Goal: Task Accomplishment & Management: Use online tool/utility

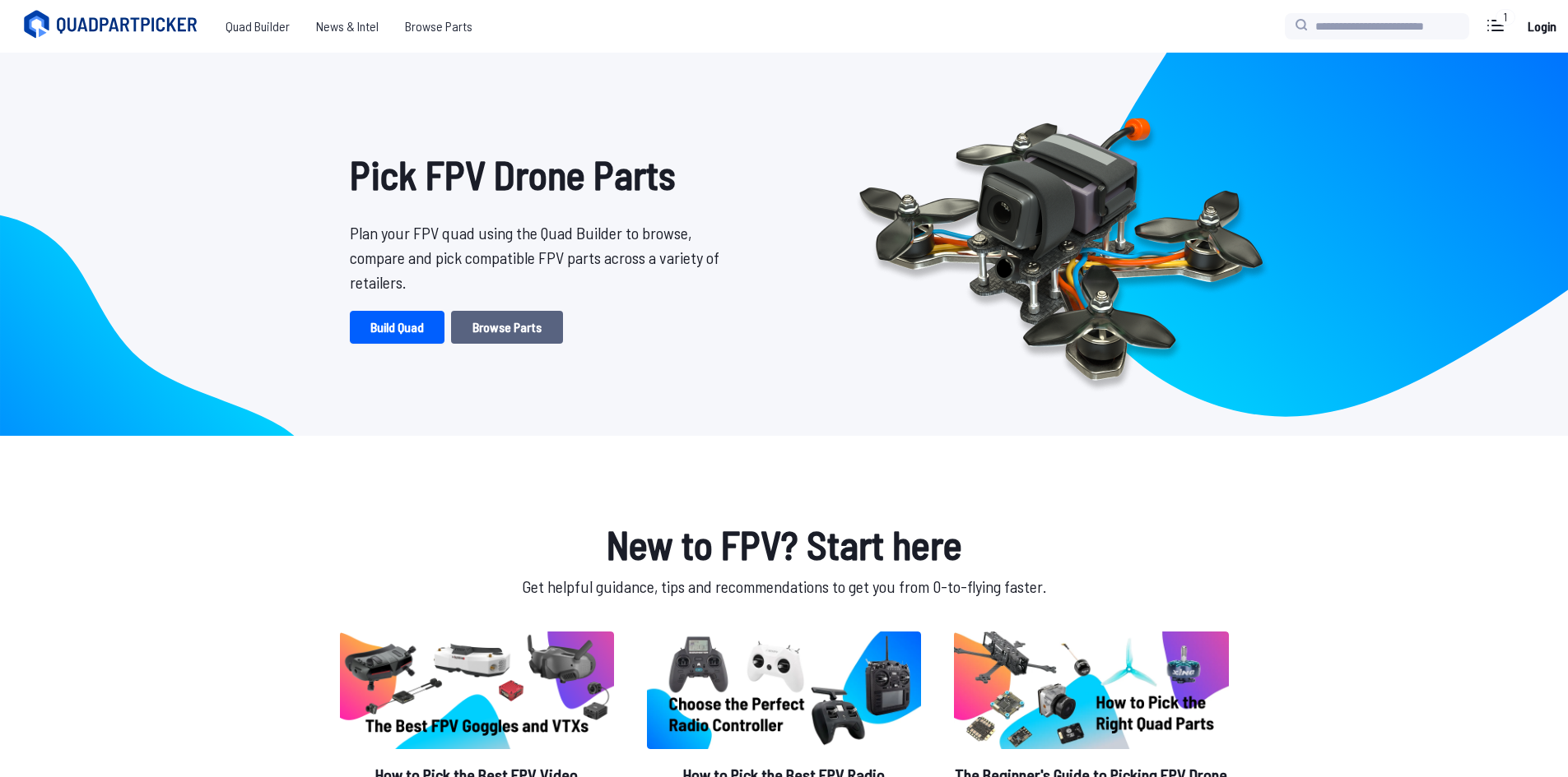
click at [481, 323] on link "Browse Parts" at bounding box center [506, 327] width 112 height 33
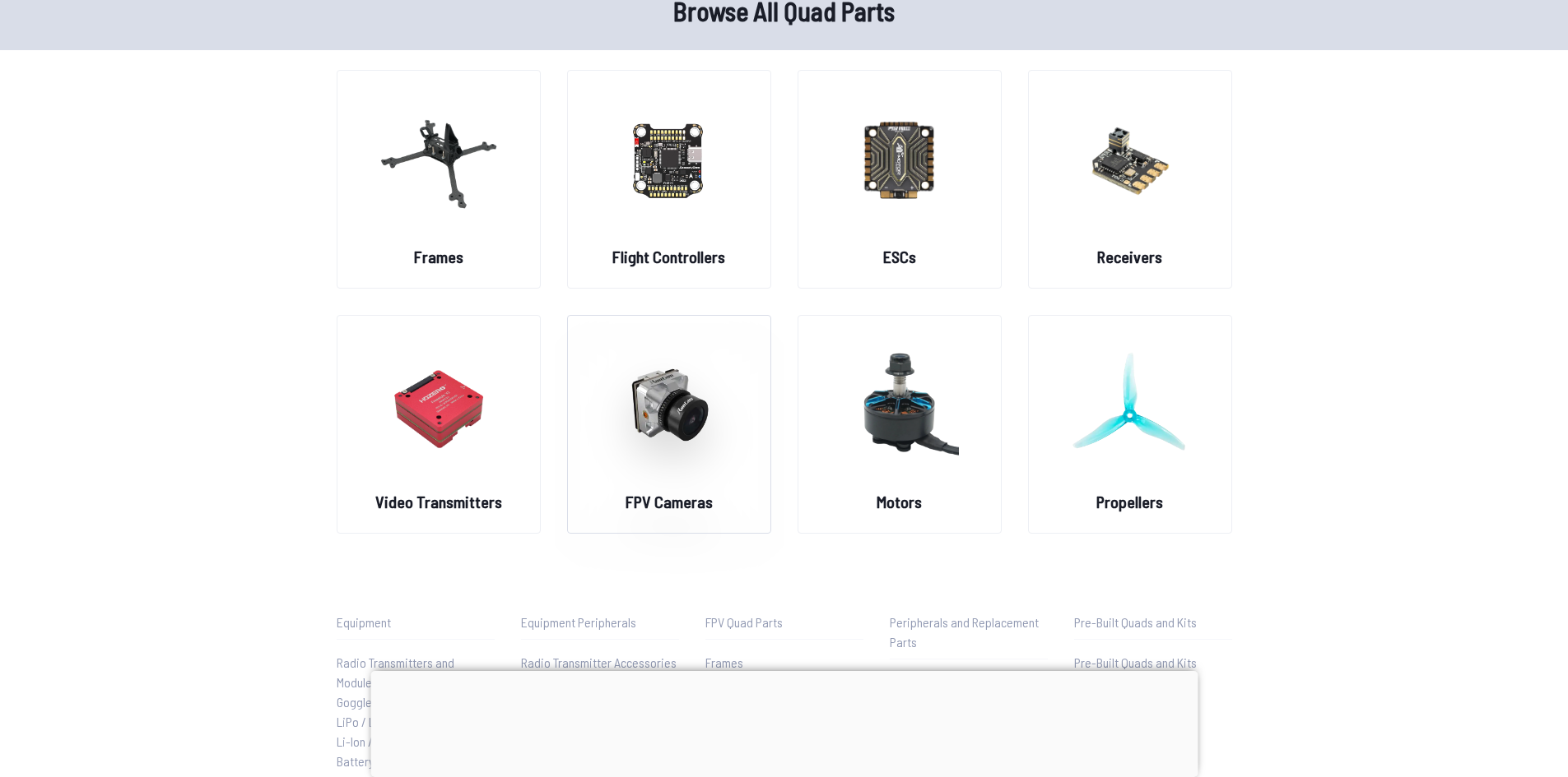
scroll to position [82, 0]
click at [619, 353] on img at bounding box center [669, 404] width 119 height 145
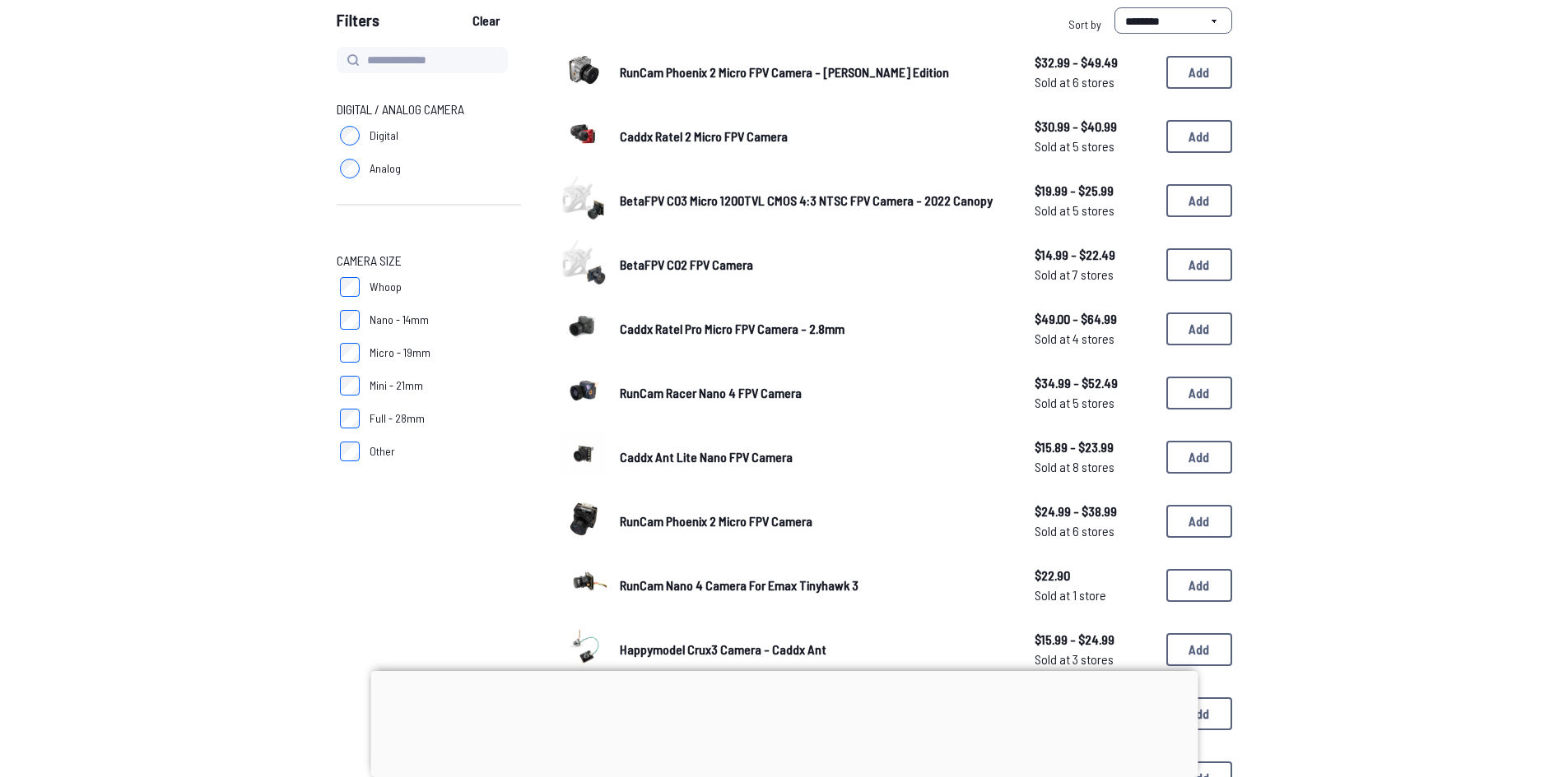
scroll to position [165, 0]
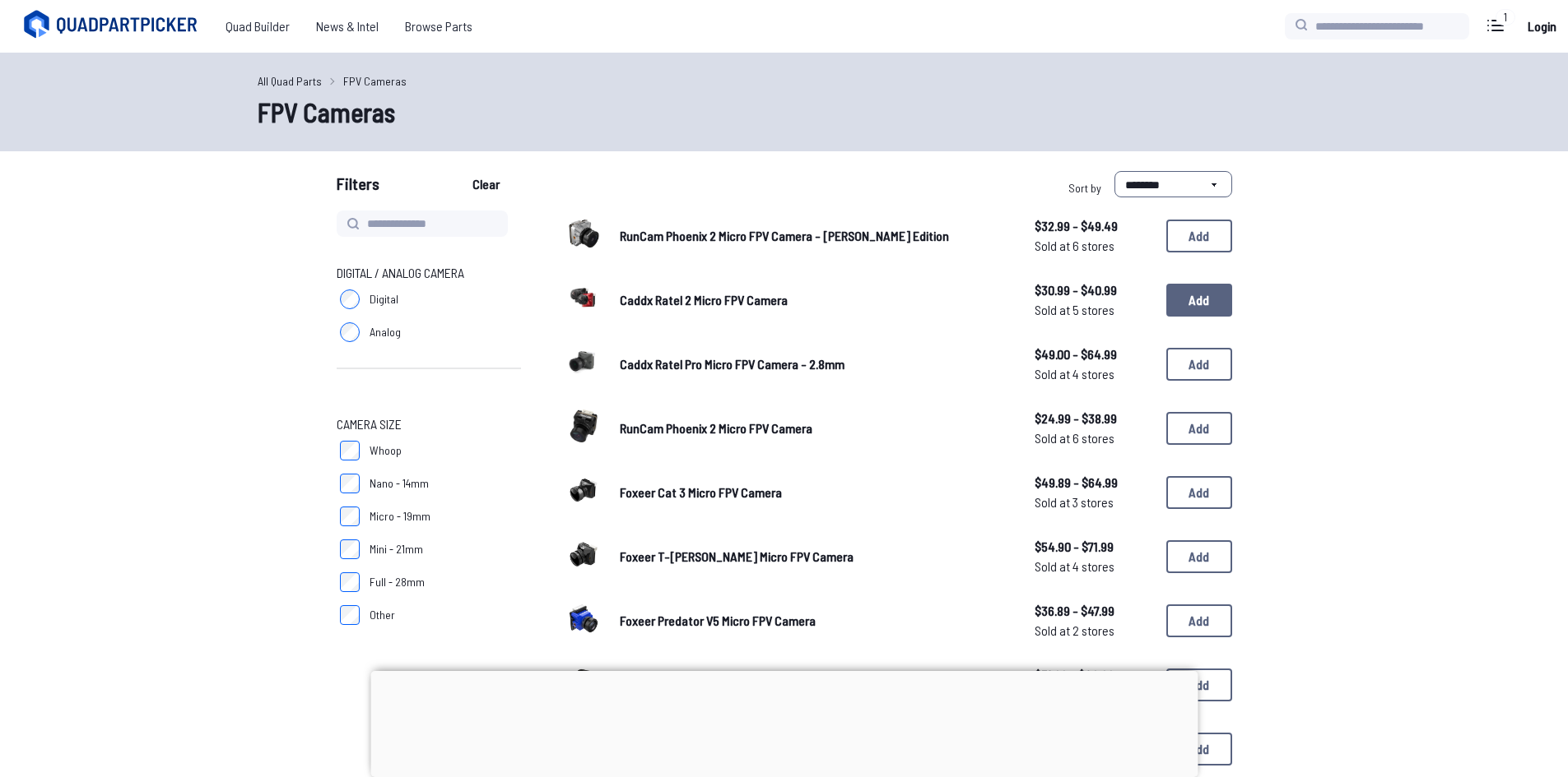
click at [1193, 294] on button "Add" at bounding box center [1199, 300] width 66 height 33
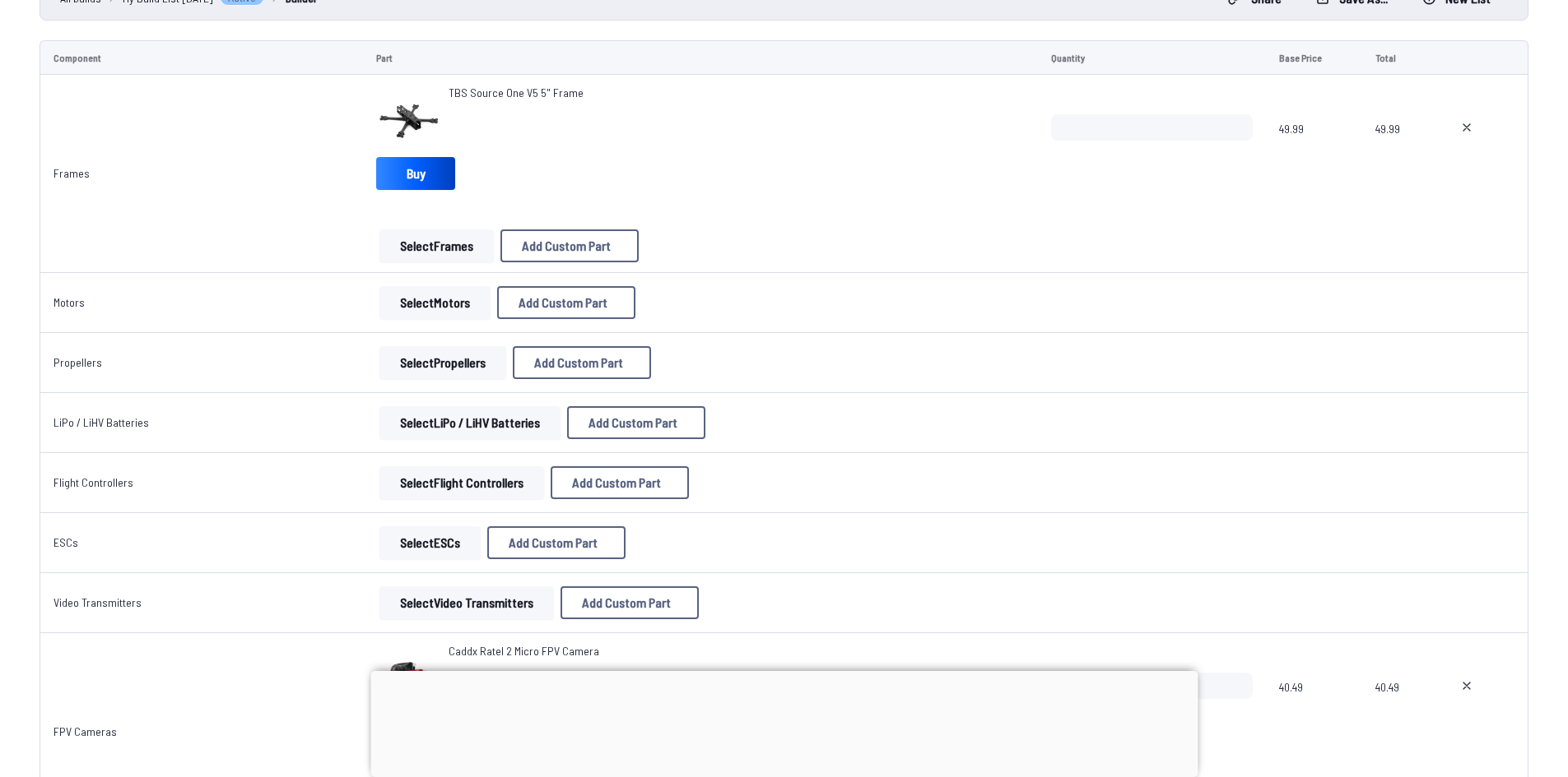
scroll to position [82, 0]
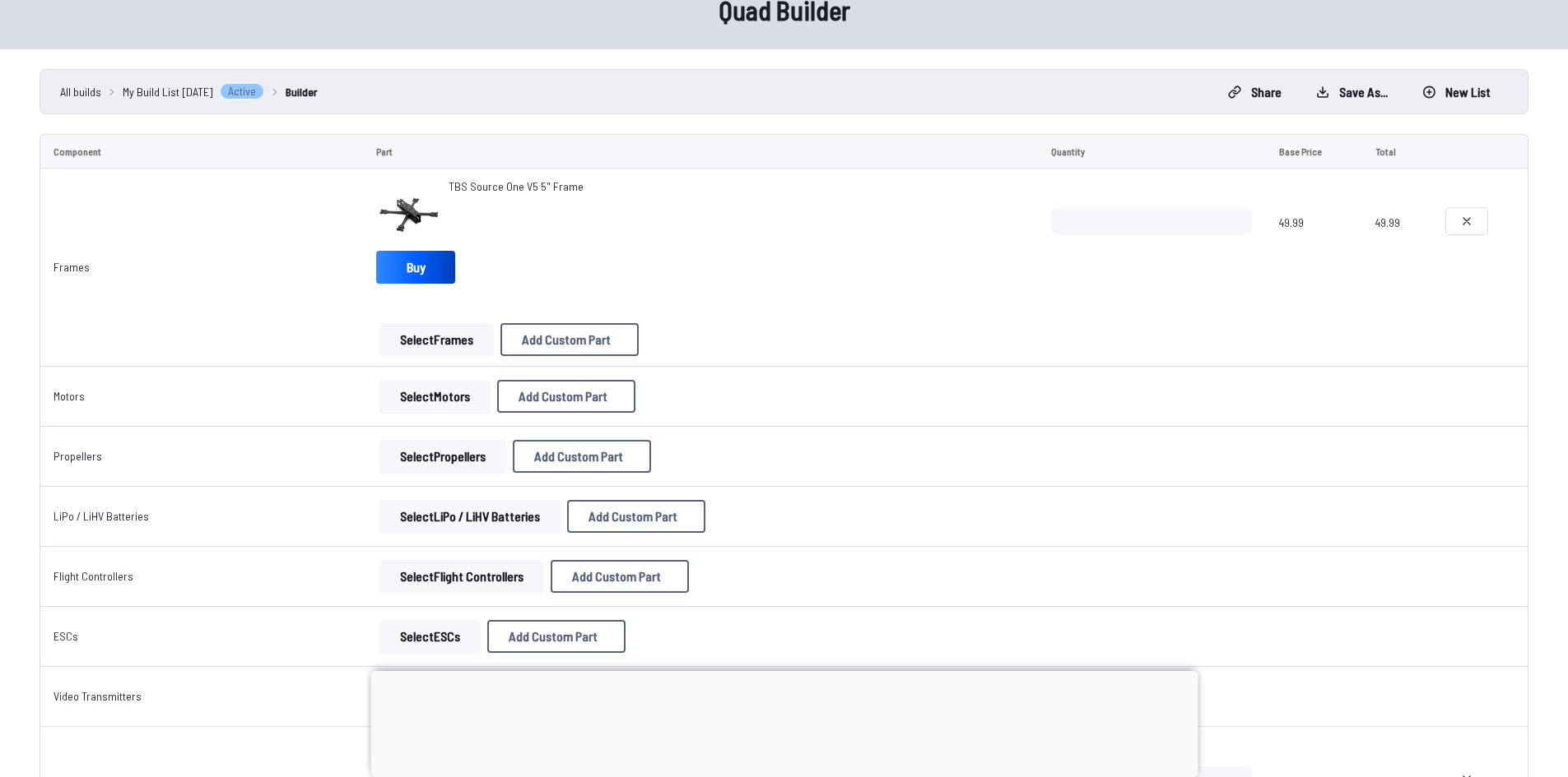
drag, startPoint x: 1462, startPoint y: 219, endPoint x: 1338, endPoint y: 219, distance: 124.0
click at [1462, 219] on icon at bounding box center [1466, 221] width 13 height 13
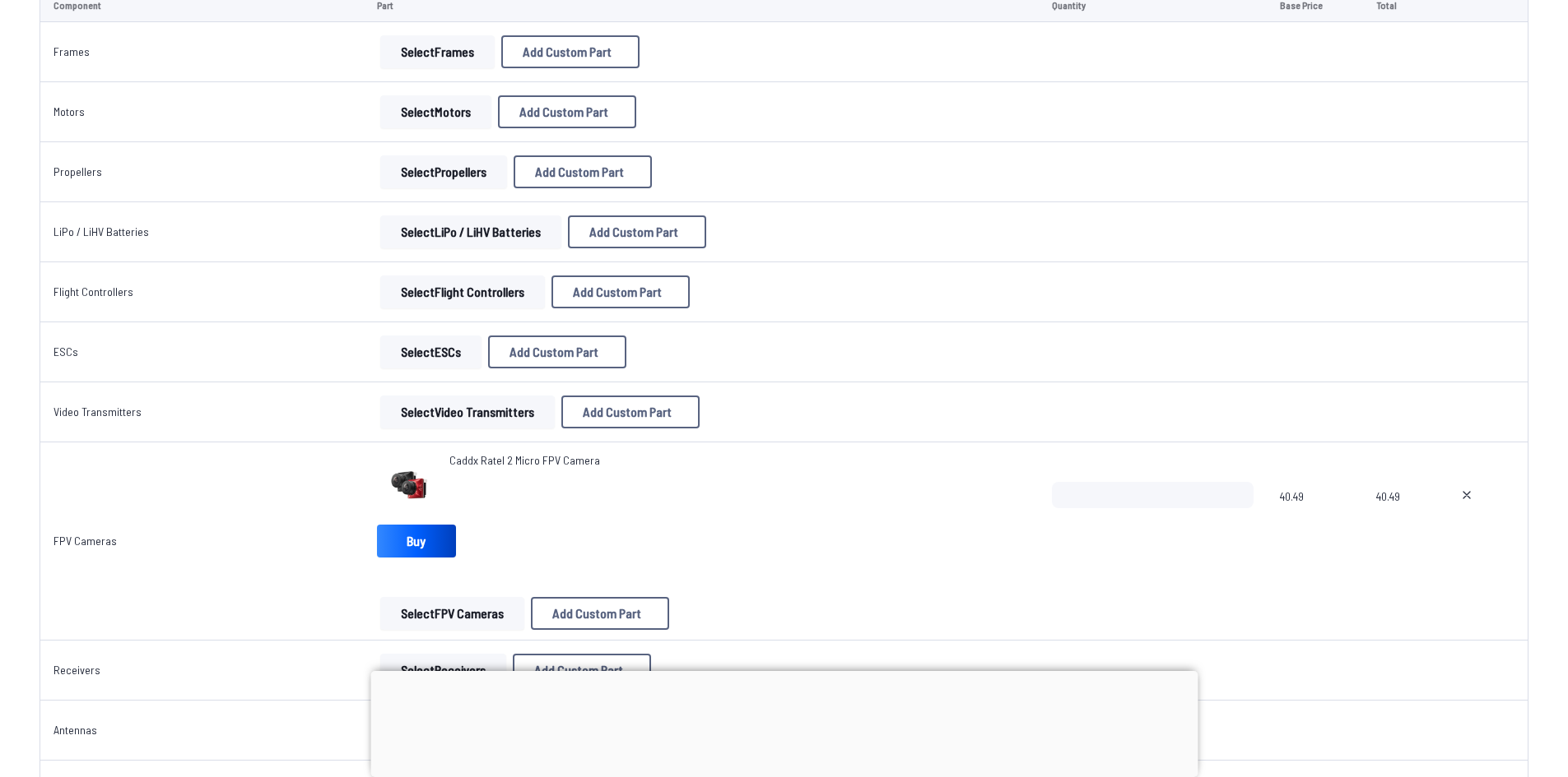
scroll to position [411, 0]
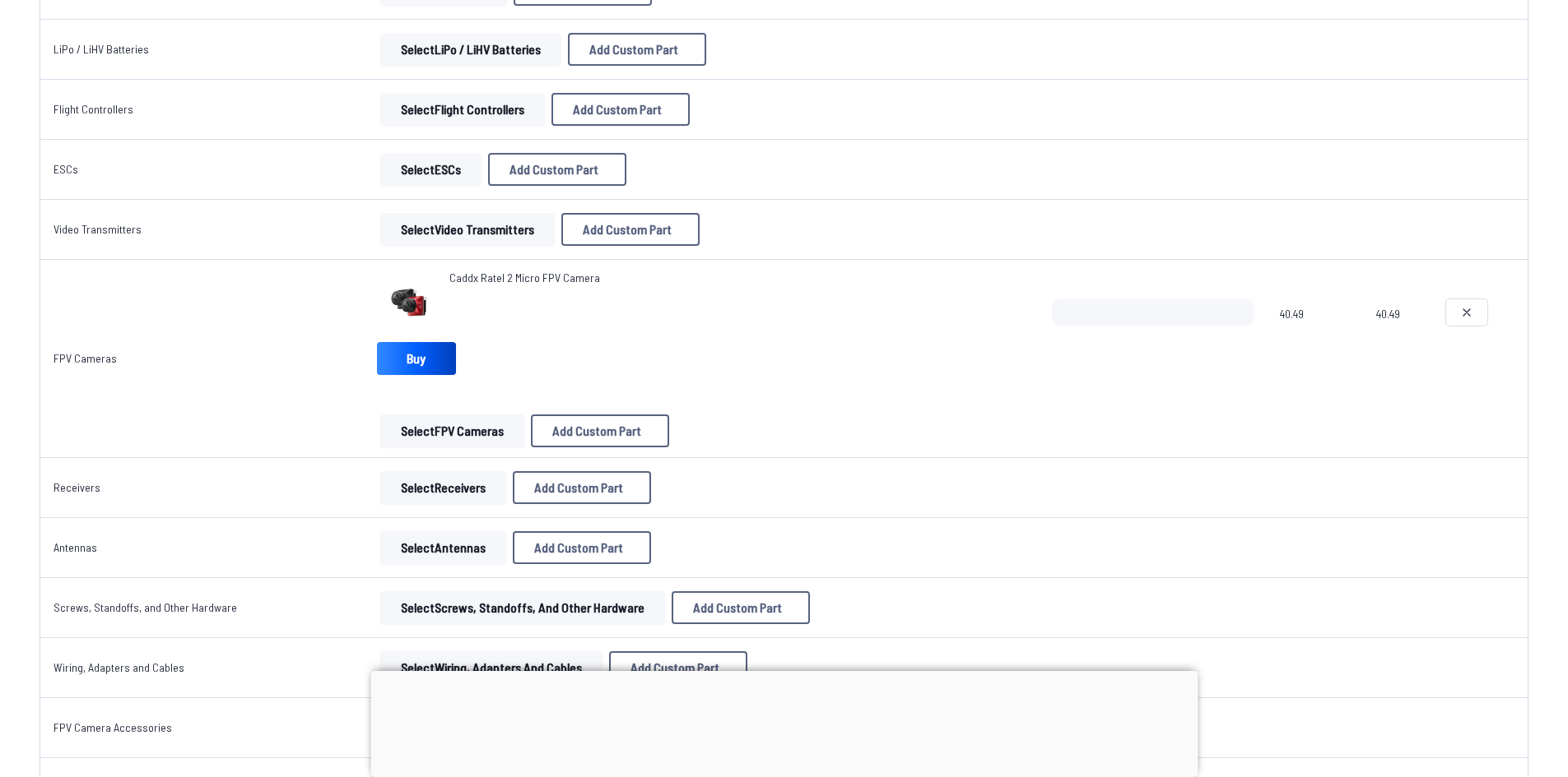
click at [1461, 309] on icon at bounding box center [1466, 312] width 13 height 13
type textarea "**********"
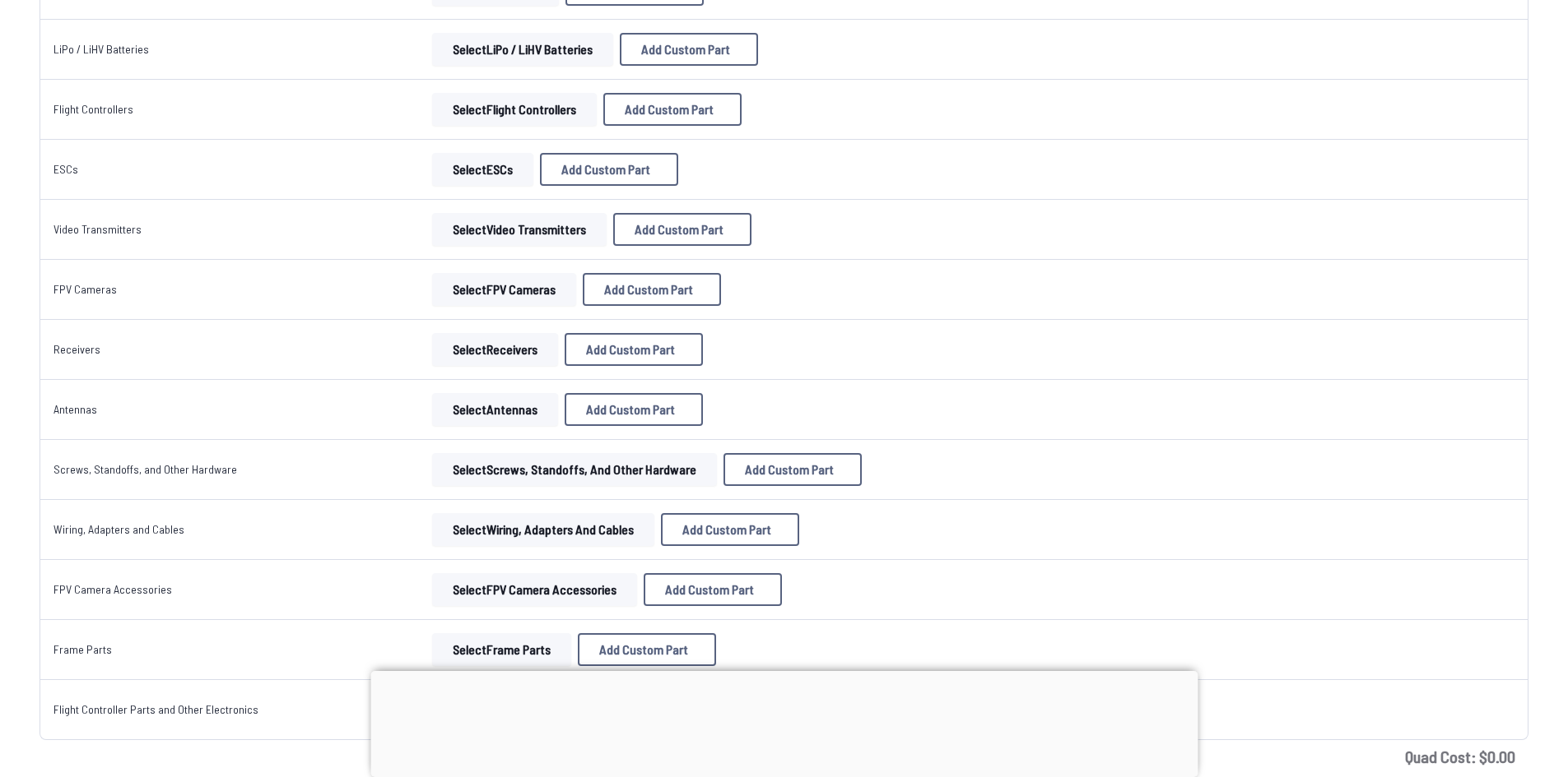
click at [491, 296] on button "Select FPV Cameras" at bounding box center [504, 289] width 144 height 33
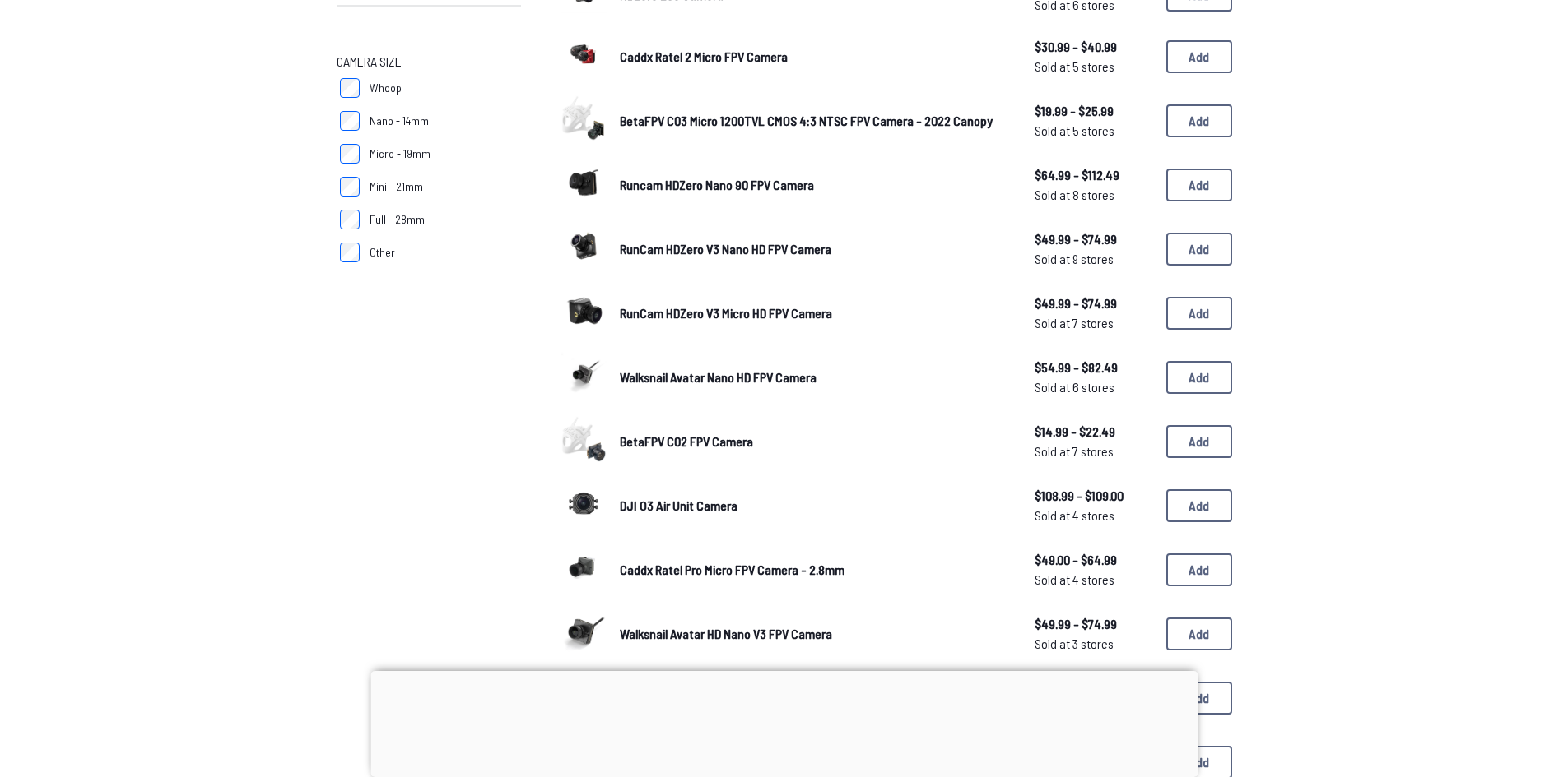
scroll to position [411, 0]
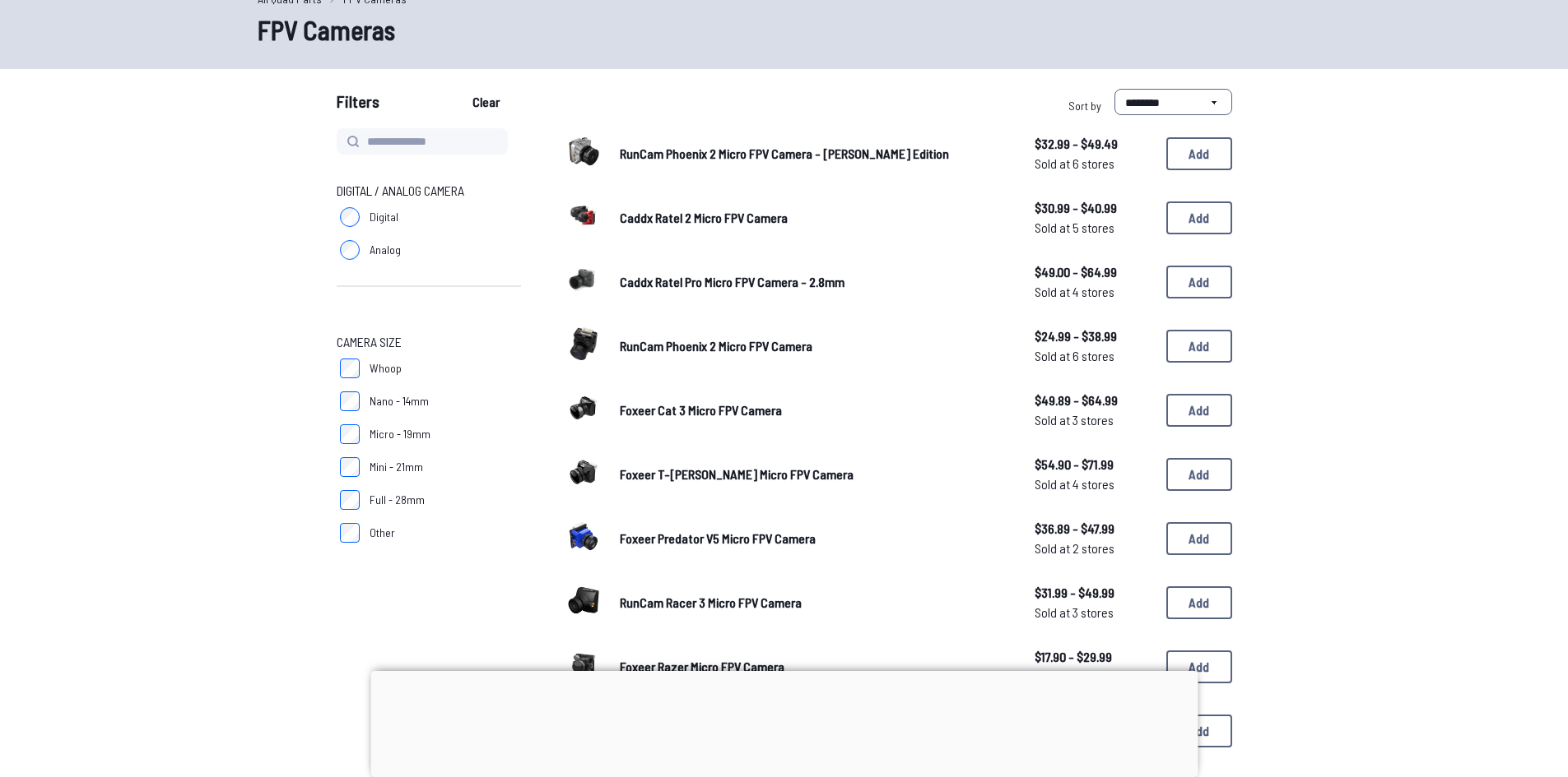
scroll to position [165, 0]
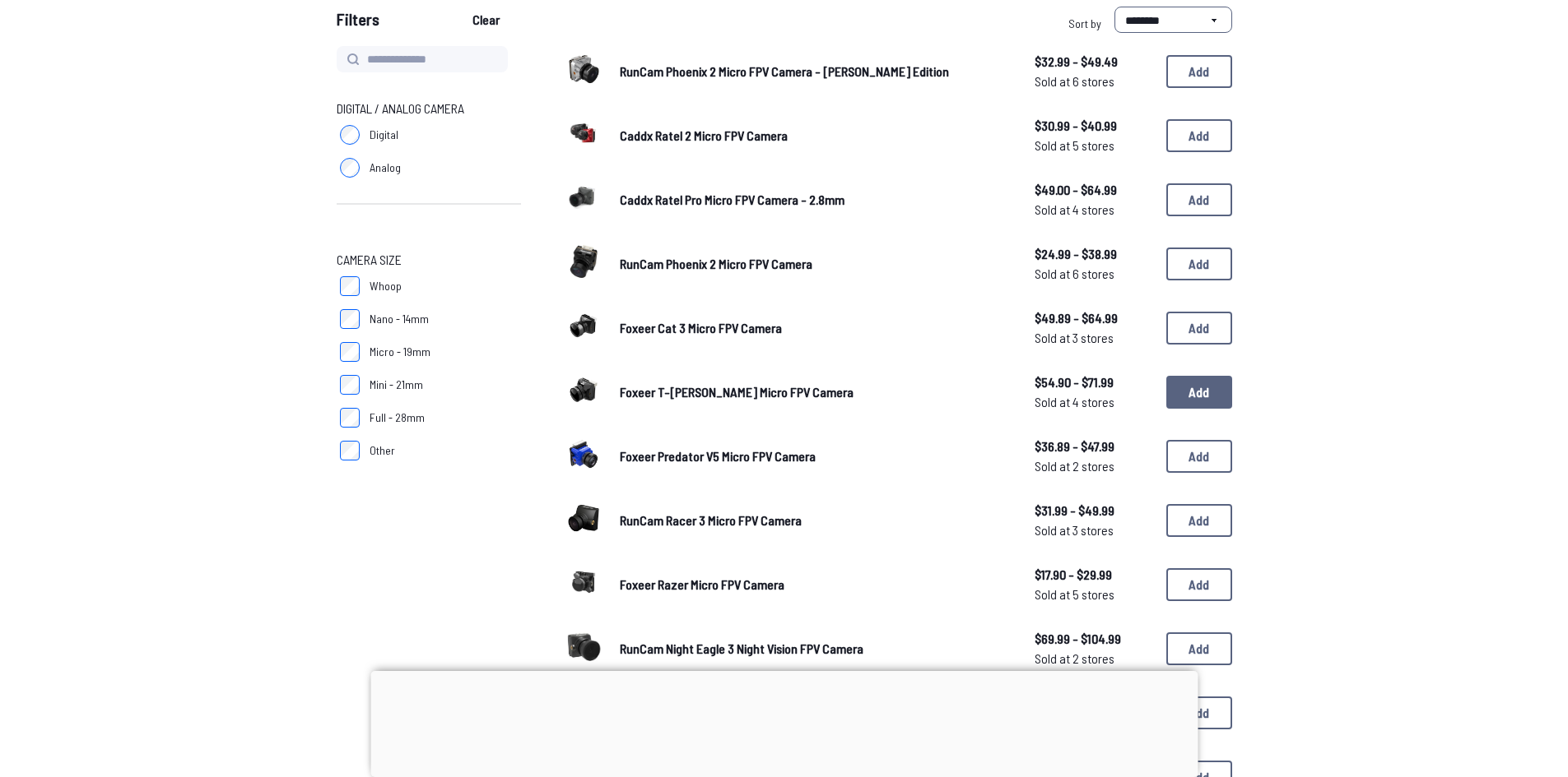
click at [1195, 387] on button "Add" at bounding box center [1199, 392] width 66 height 33
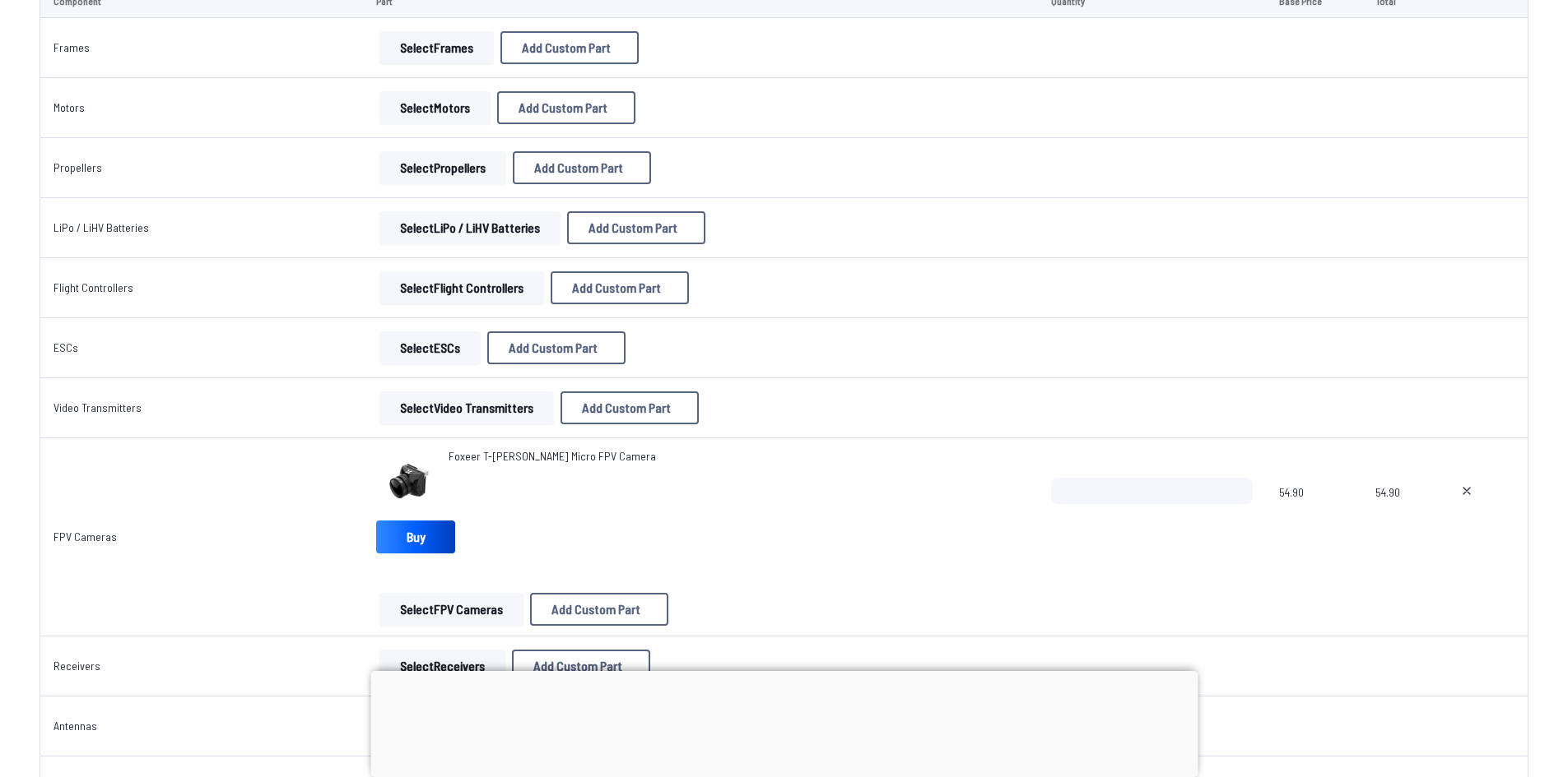
scroll to position [246, 0]
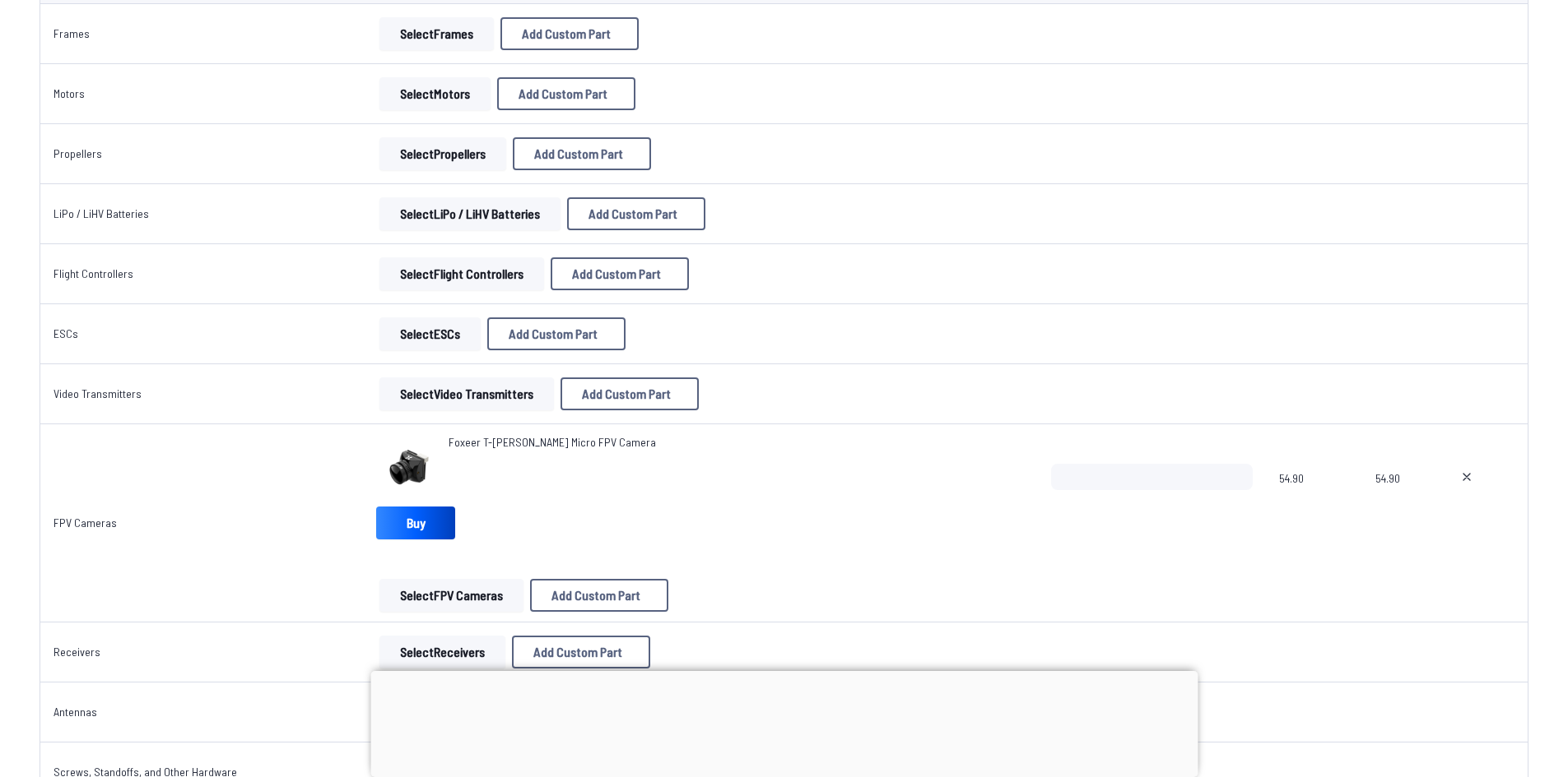
click at [471, 602] on button "Select FPV Cameras" at bounding box center [451, 595] width 144 height 33
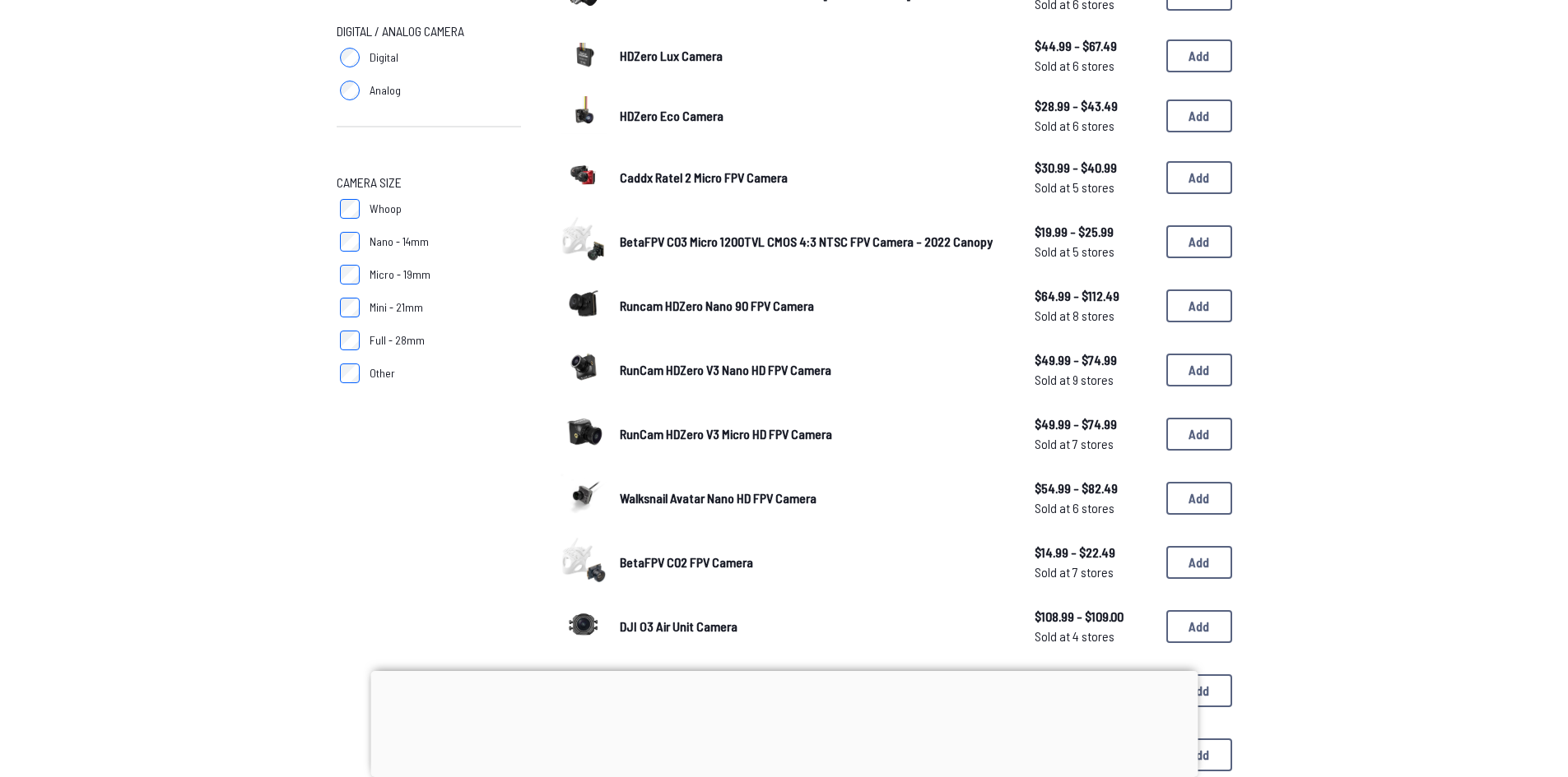
scroll to position [411, 0]
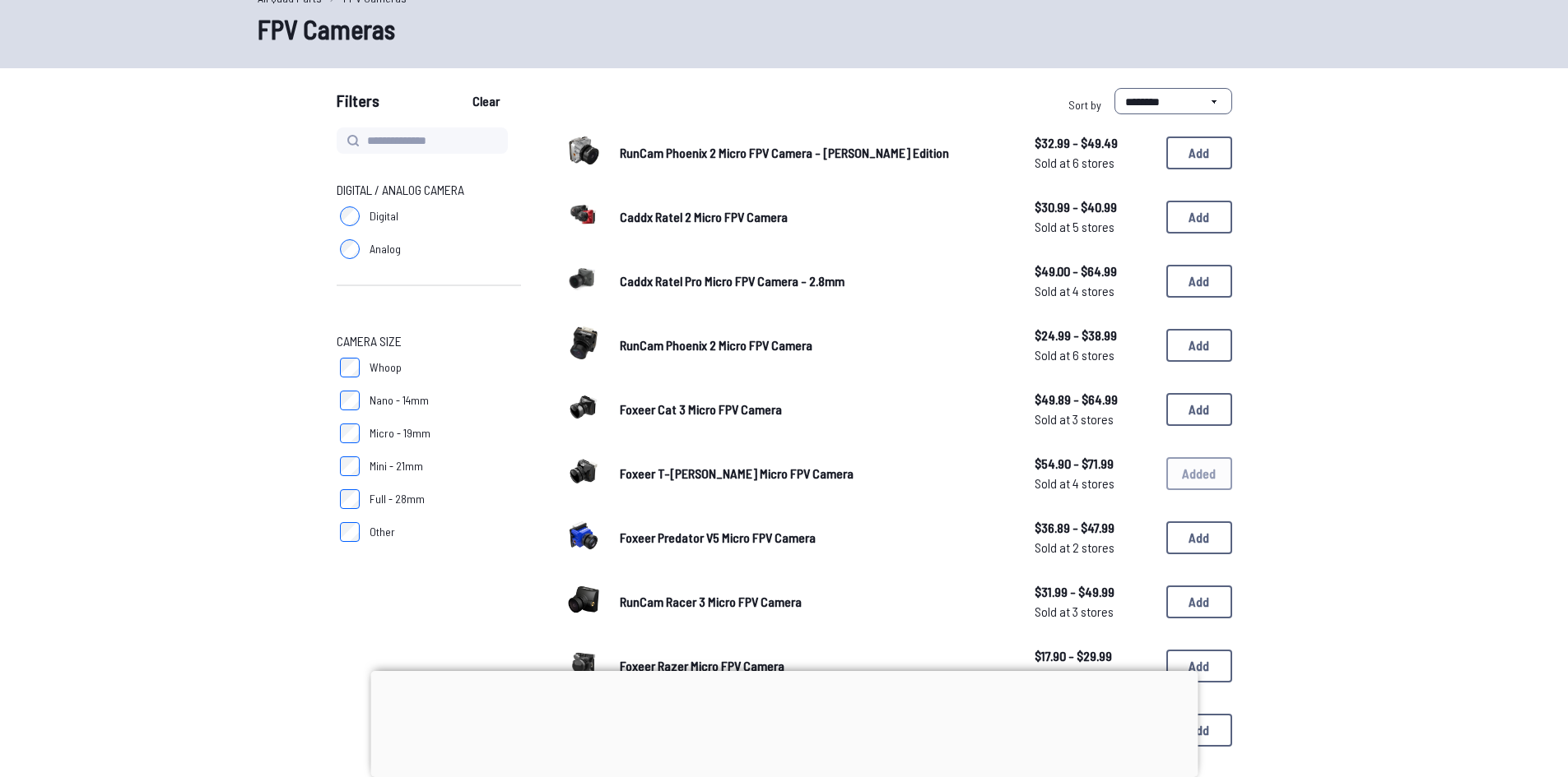
scroll to position [82, 0]
click at [1167, 102] on select "**********" at bounding box center [1173, 102] width 118 height 26
click at [1114, 88] on select "**********" at bounding box center [1173, 102] width 118 height 26
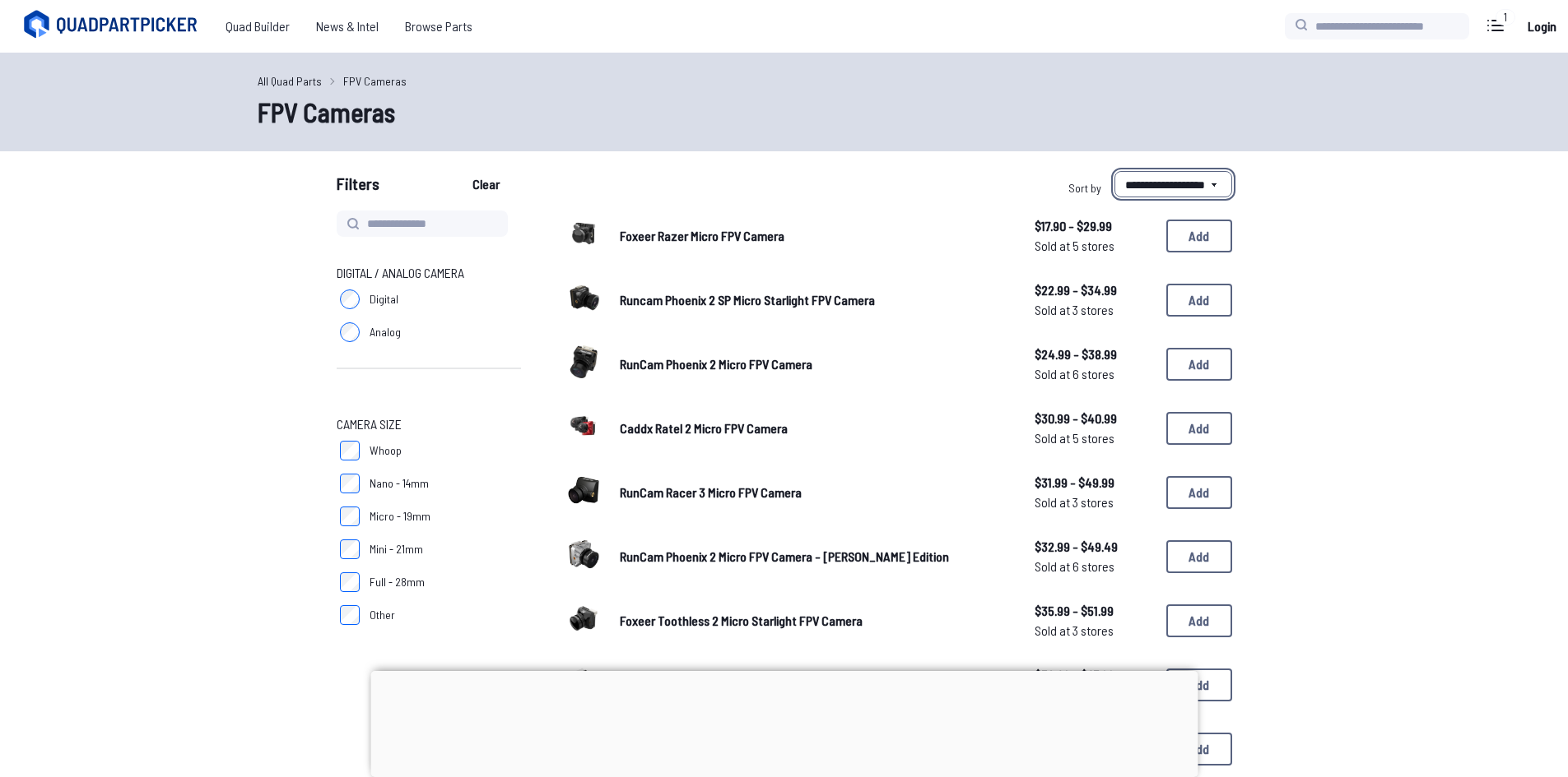
select select "********"
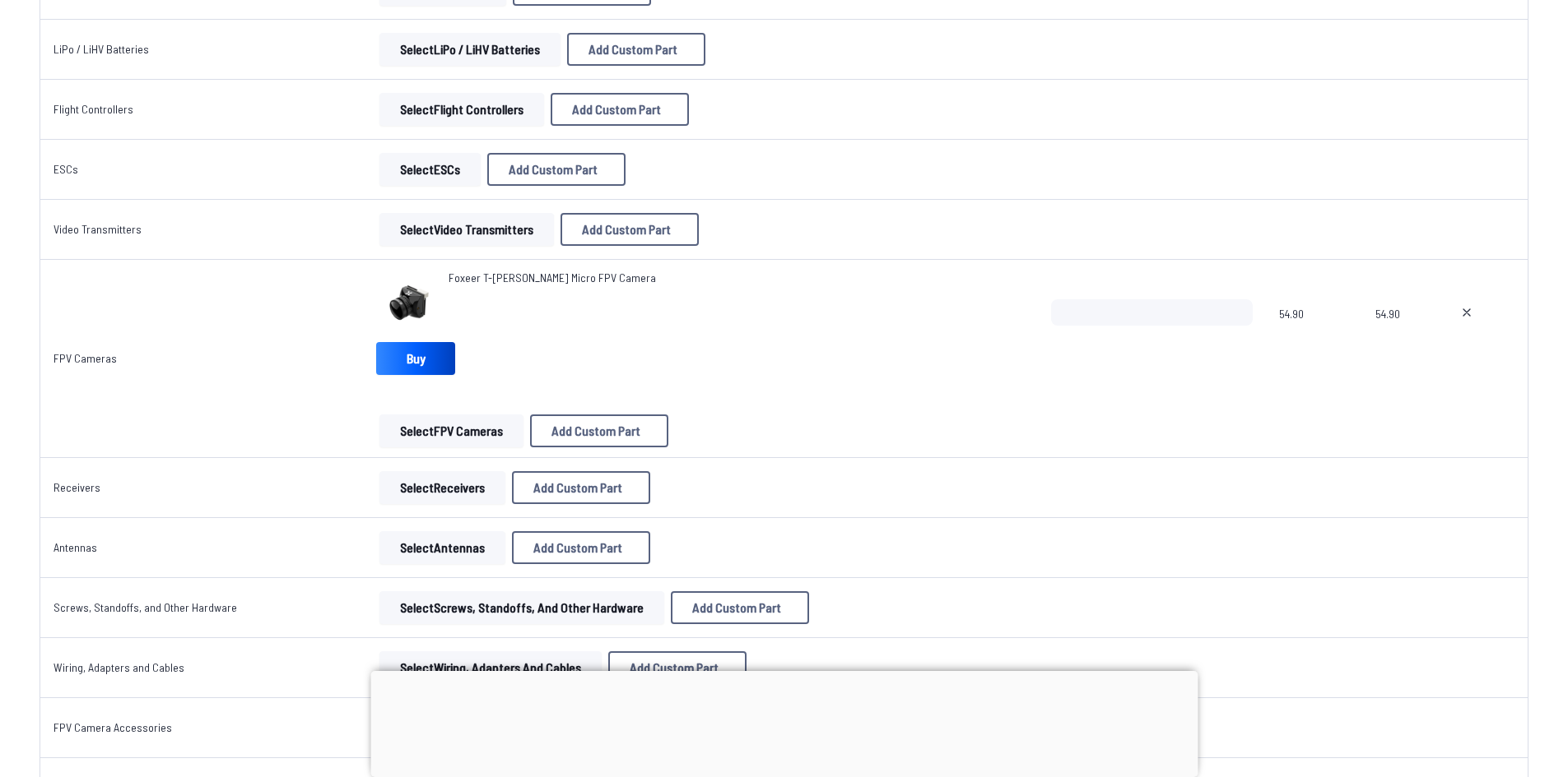
scroll to position [246, 0]
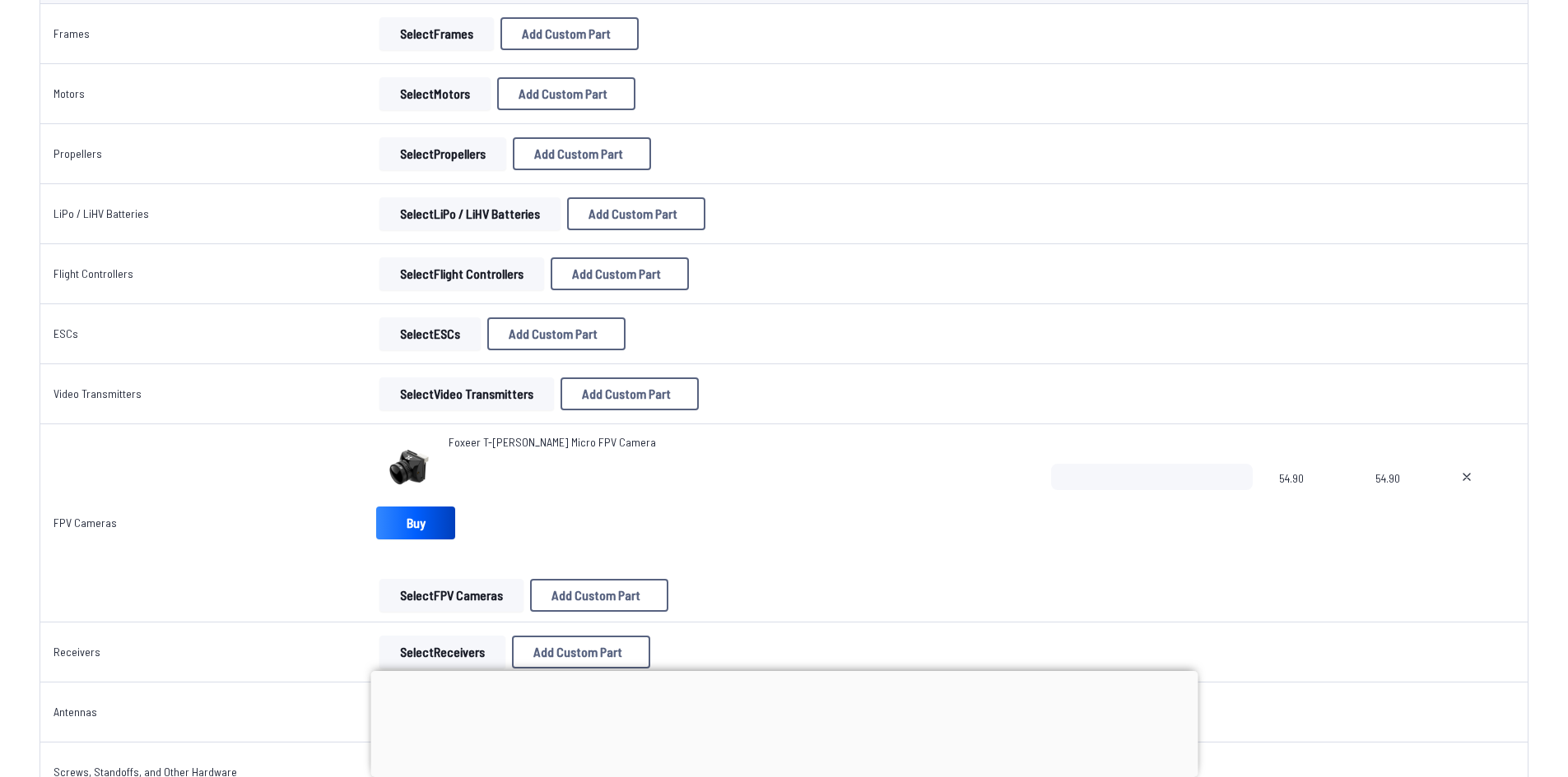
click at [464, 442] on span "Foxeer T-[PERSON_NAME] Micro FPV Camera" at bounding box center [552, 442] width 207 height 14
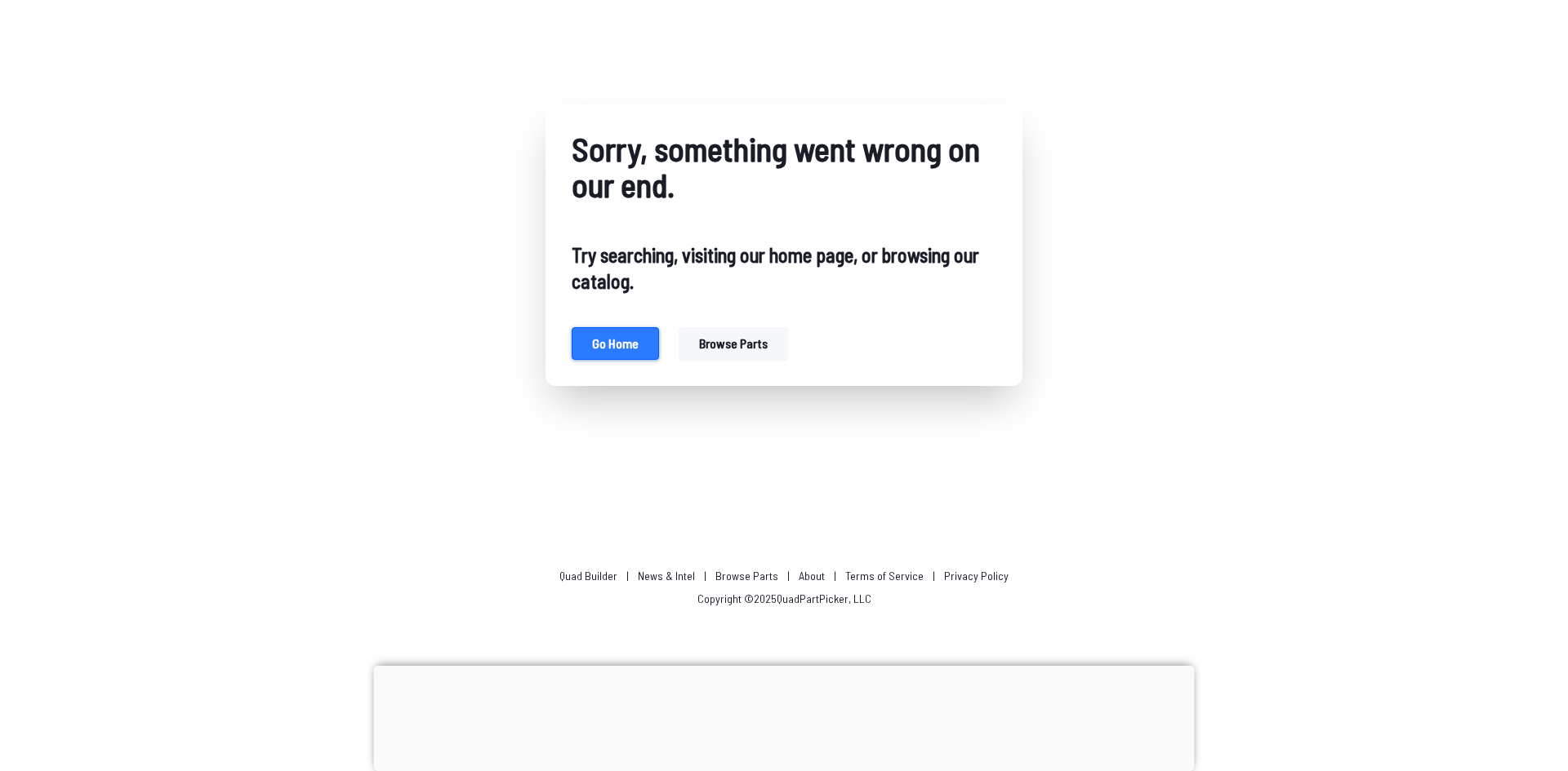
click at [614, 347] on button "Go home" at bounding box center [615, 343] width 88 height 33
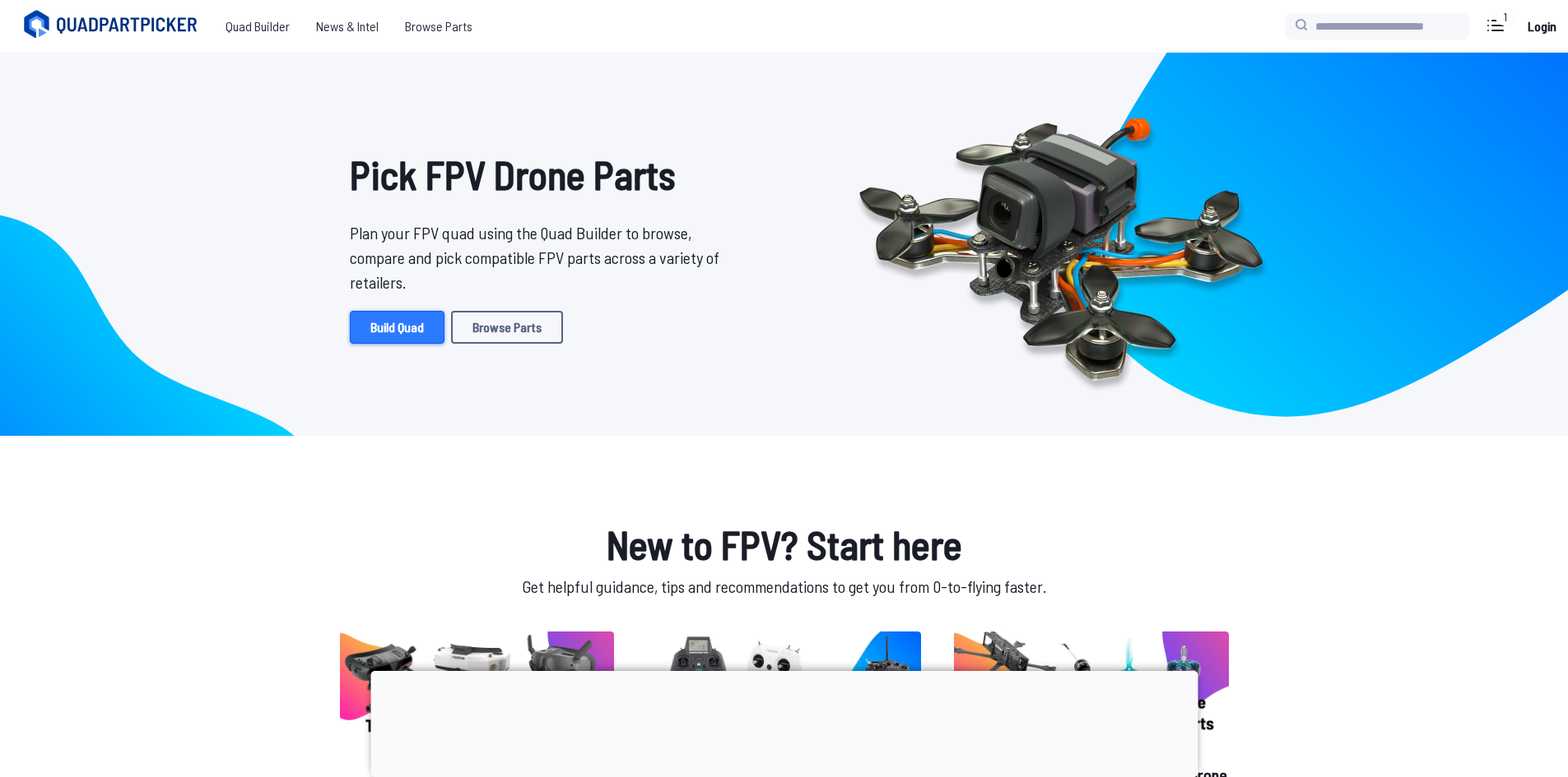
click at [390, 326] on link "Build Quad" at bounding box center [397, 327] width 95 height 33
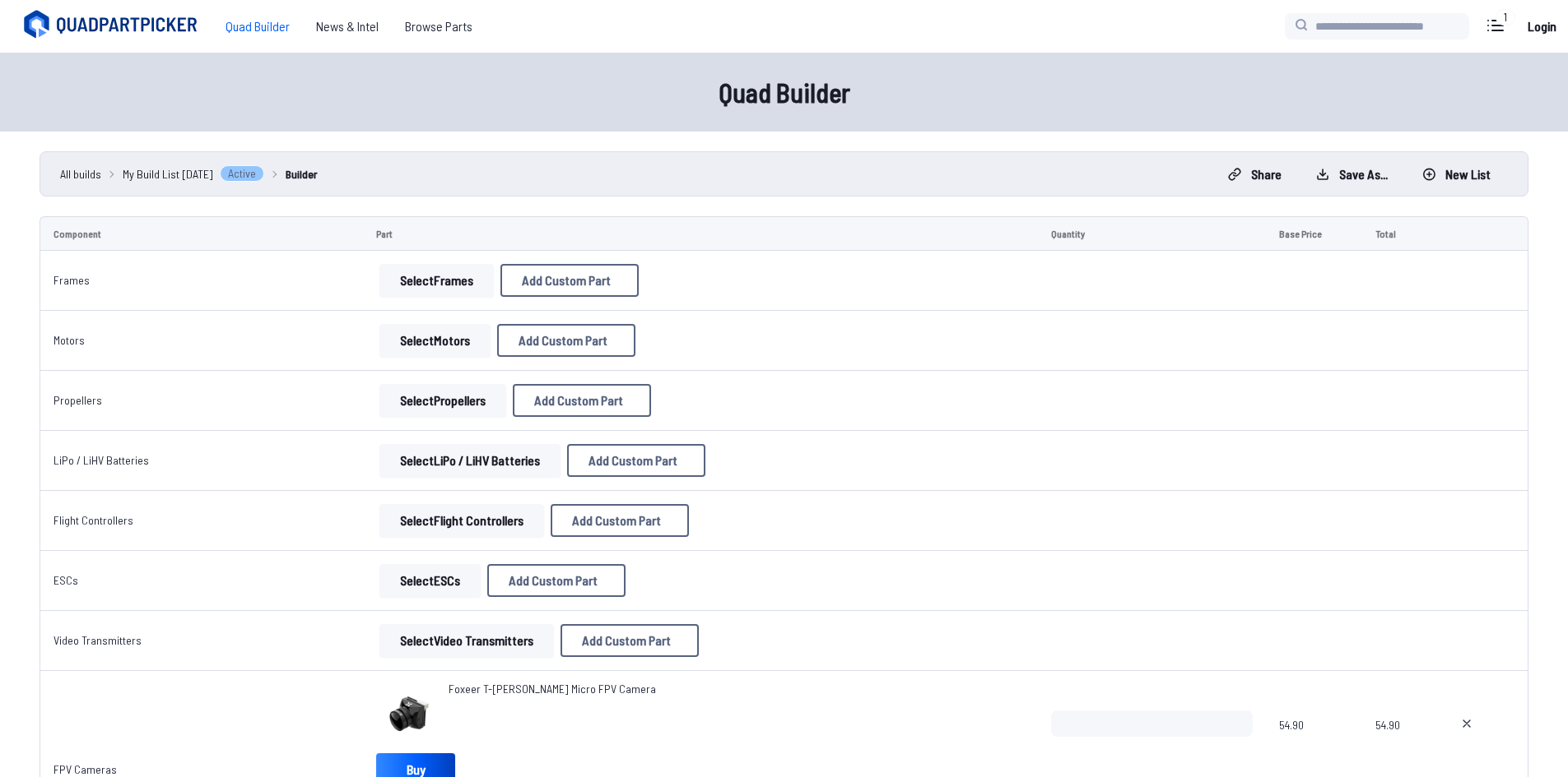
scroll to position [411, 0]
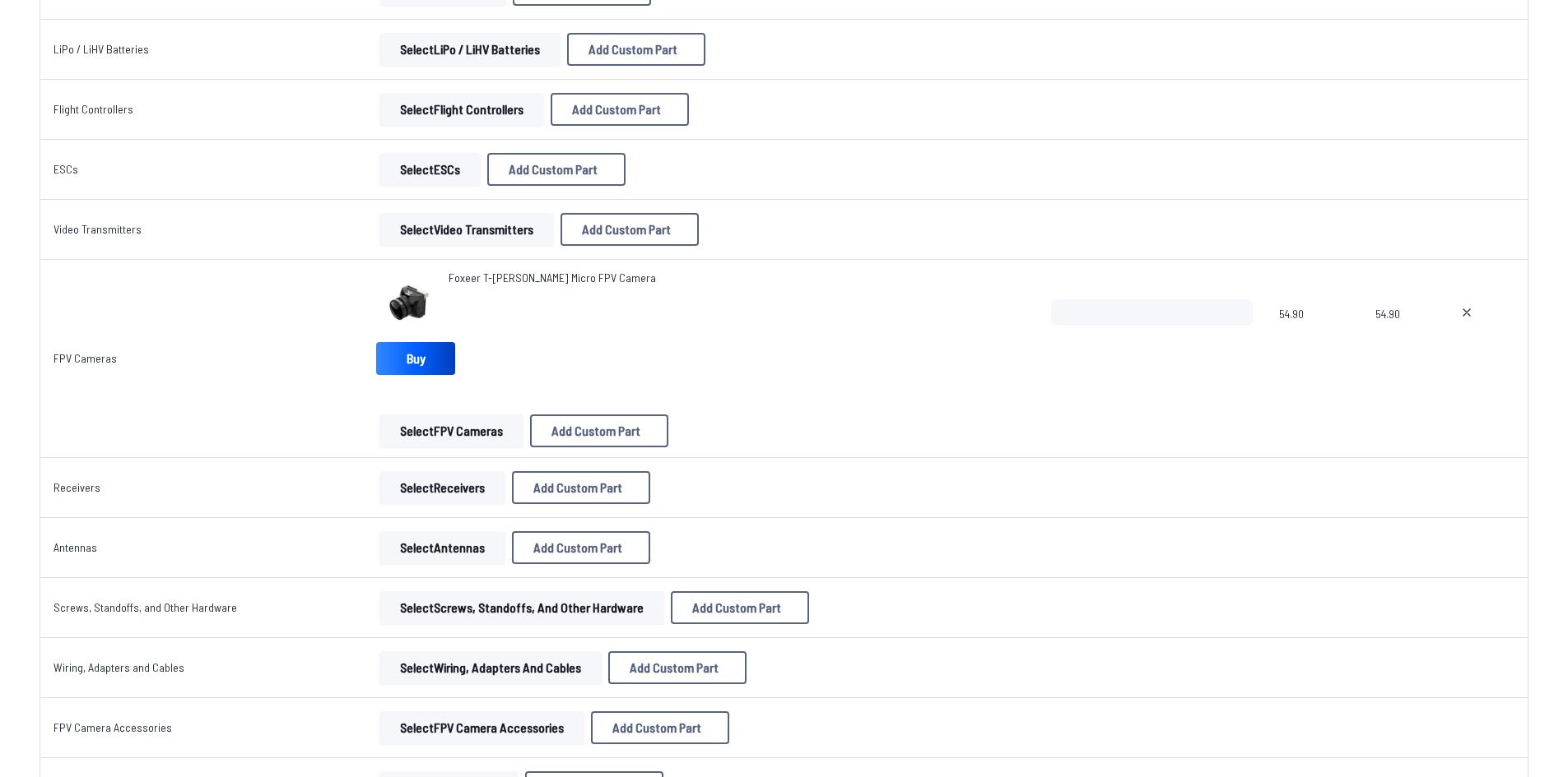
click at [453, 275] on span "Foxeer T-Rex Micro FPV Camera" at bounding box center [552, 278] width 207 height 14
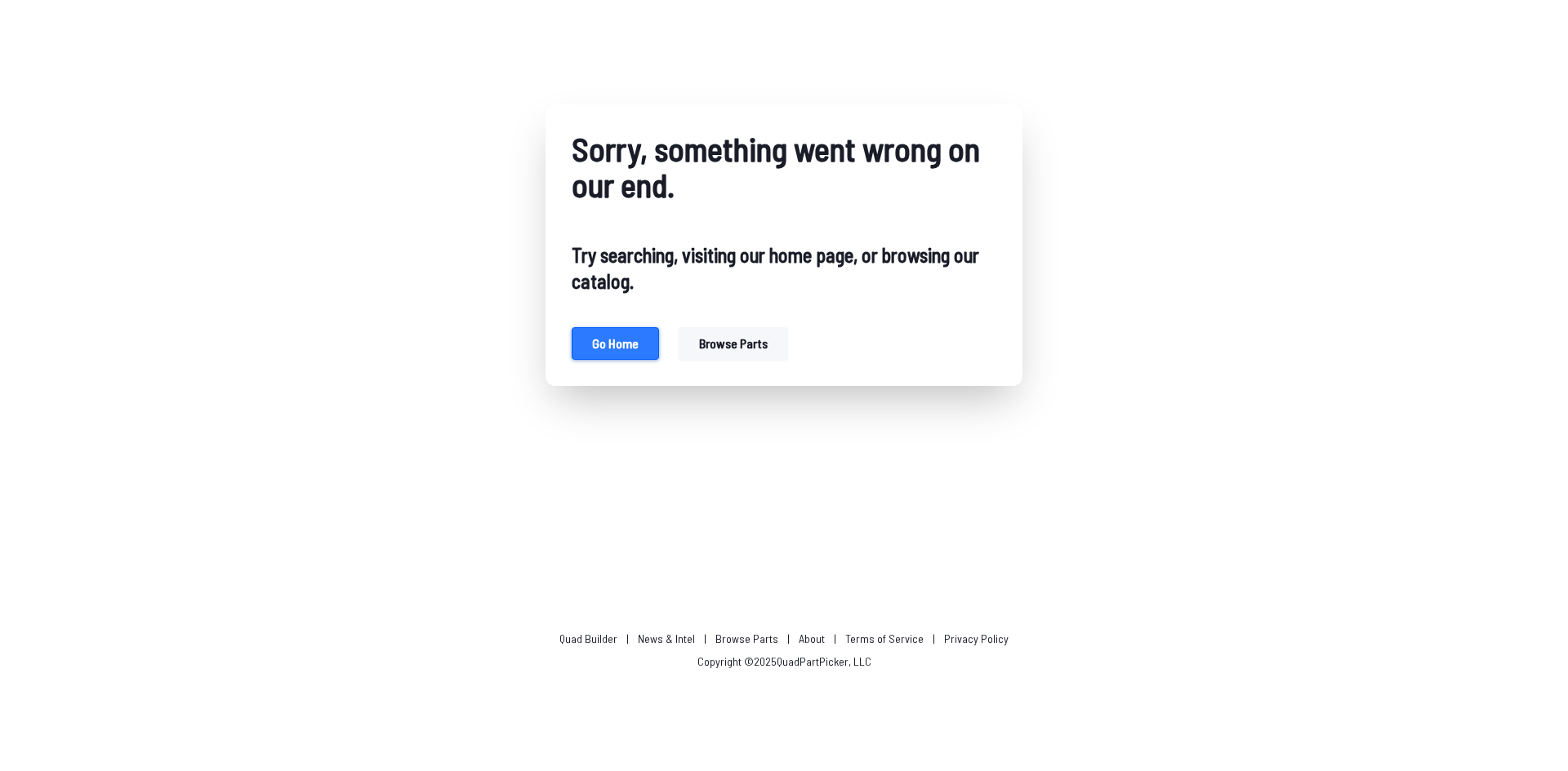
click at [590, 342] on button "Go home" at bounding box center [615, 343] width 88 height 33
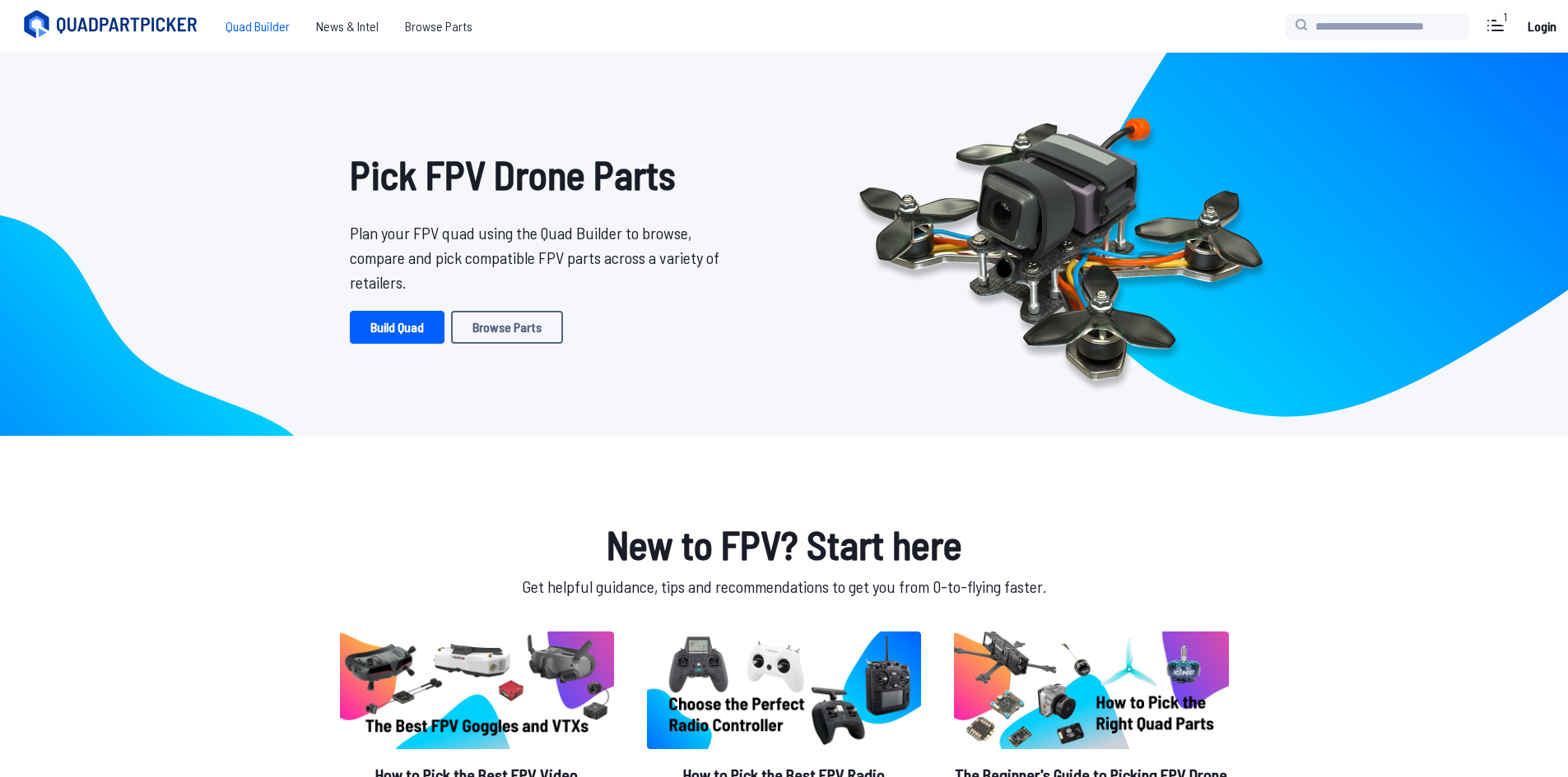
click at [245, 13] on span "Quad Builder" at bounding box center [258, 25] width 90 height 33
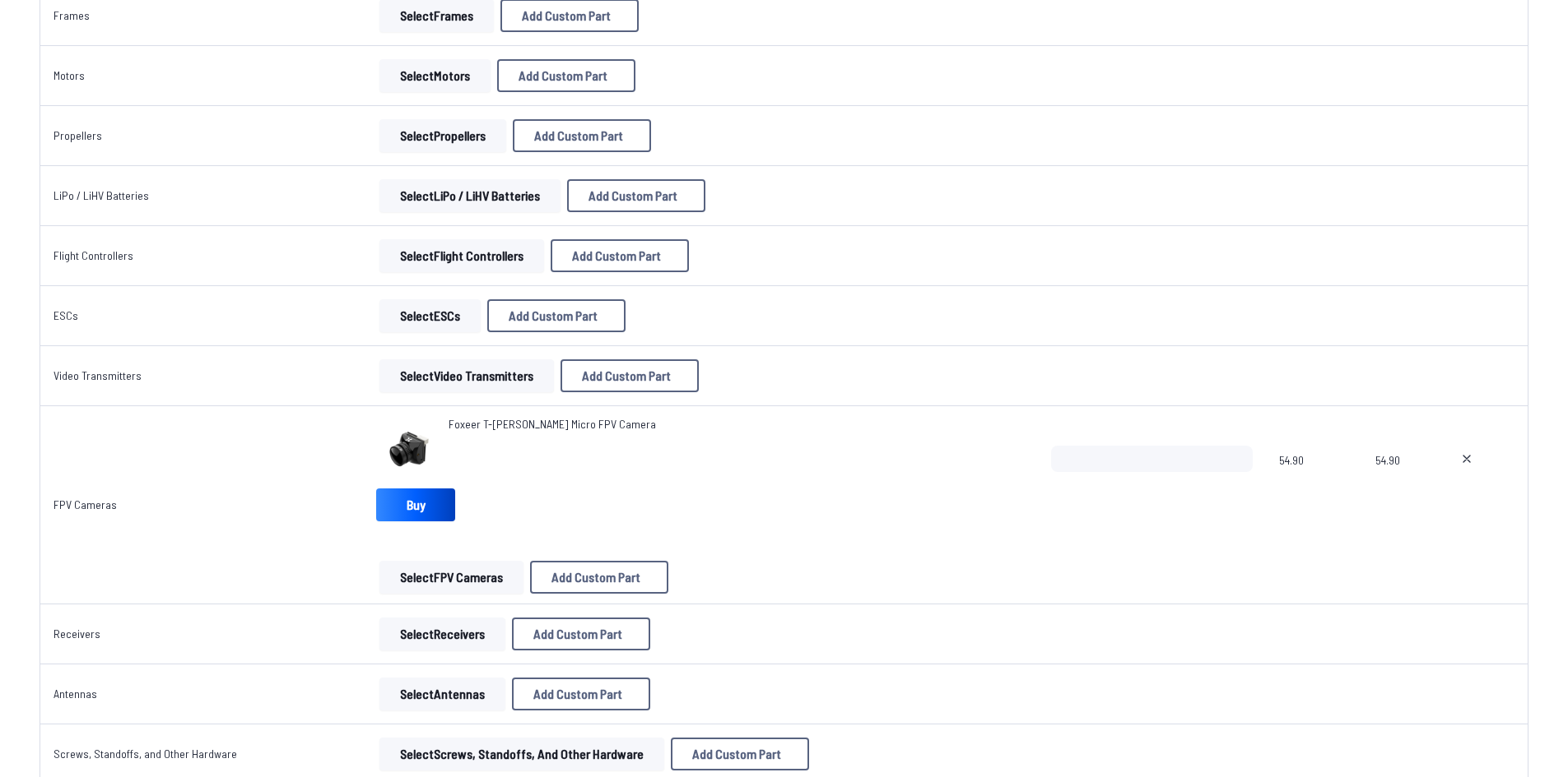
scroll to position [329, 0]
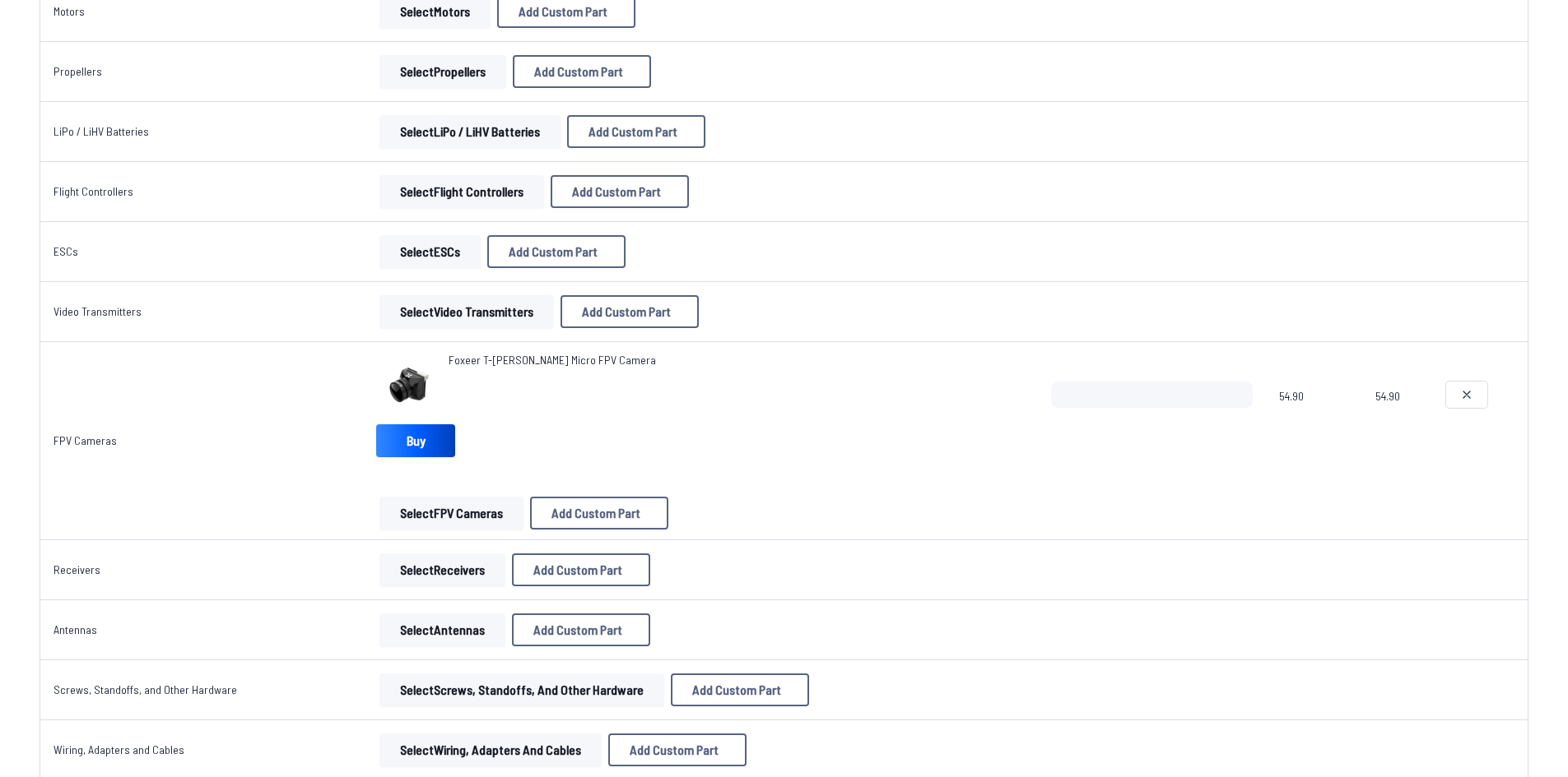
click at [1466, 397] on icon at bounding box center [1466, 395] width 13 height 13
type textarea "**********"
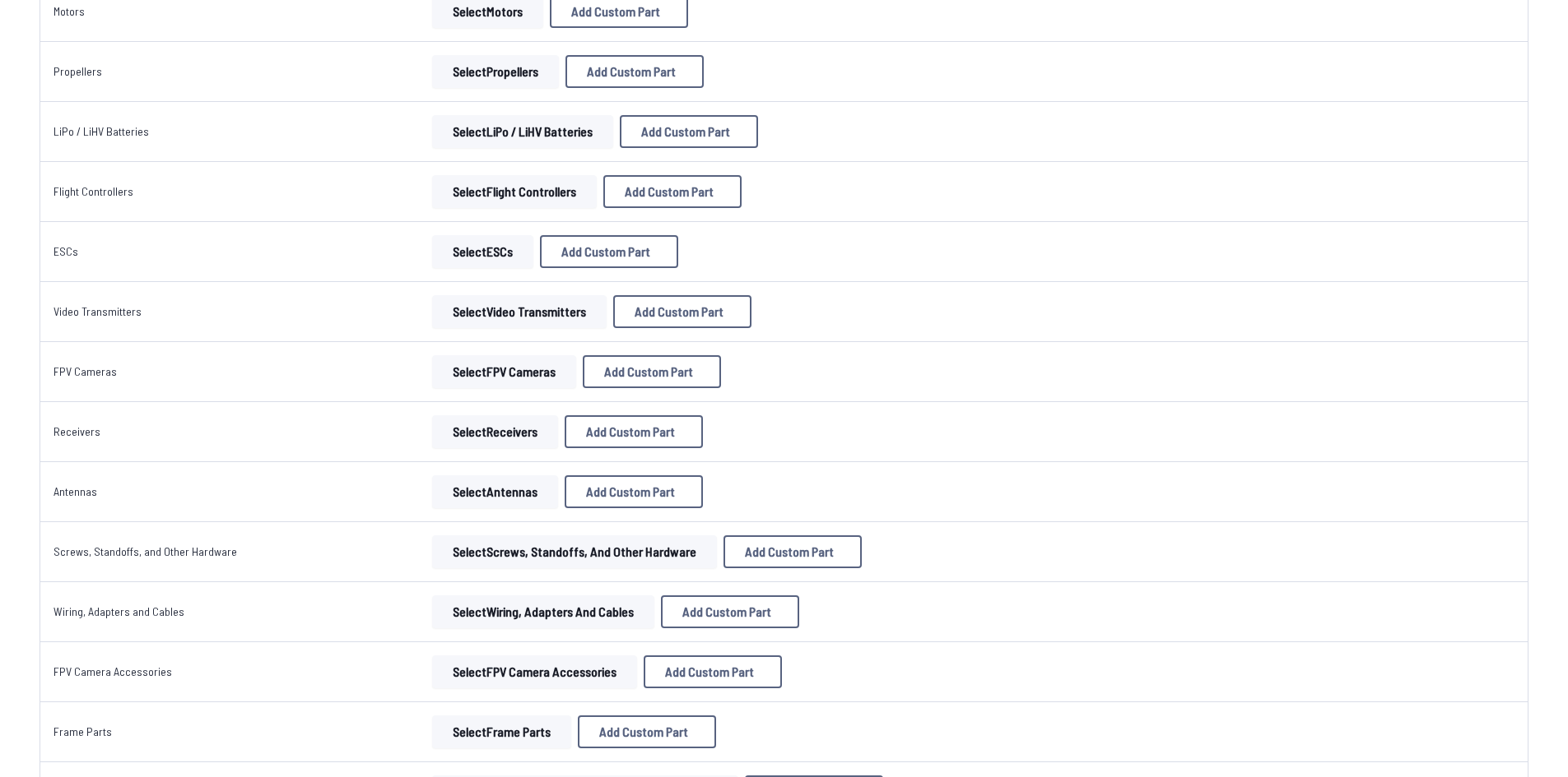
click at [515, 379] on button "Select FPV Cameras" at bounding box center [504, 372] width 144 height 33
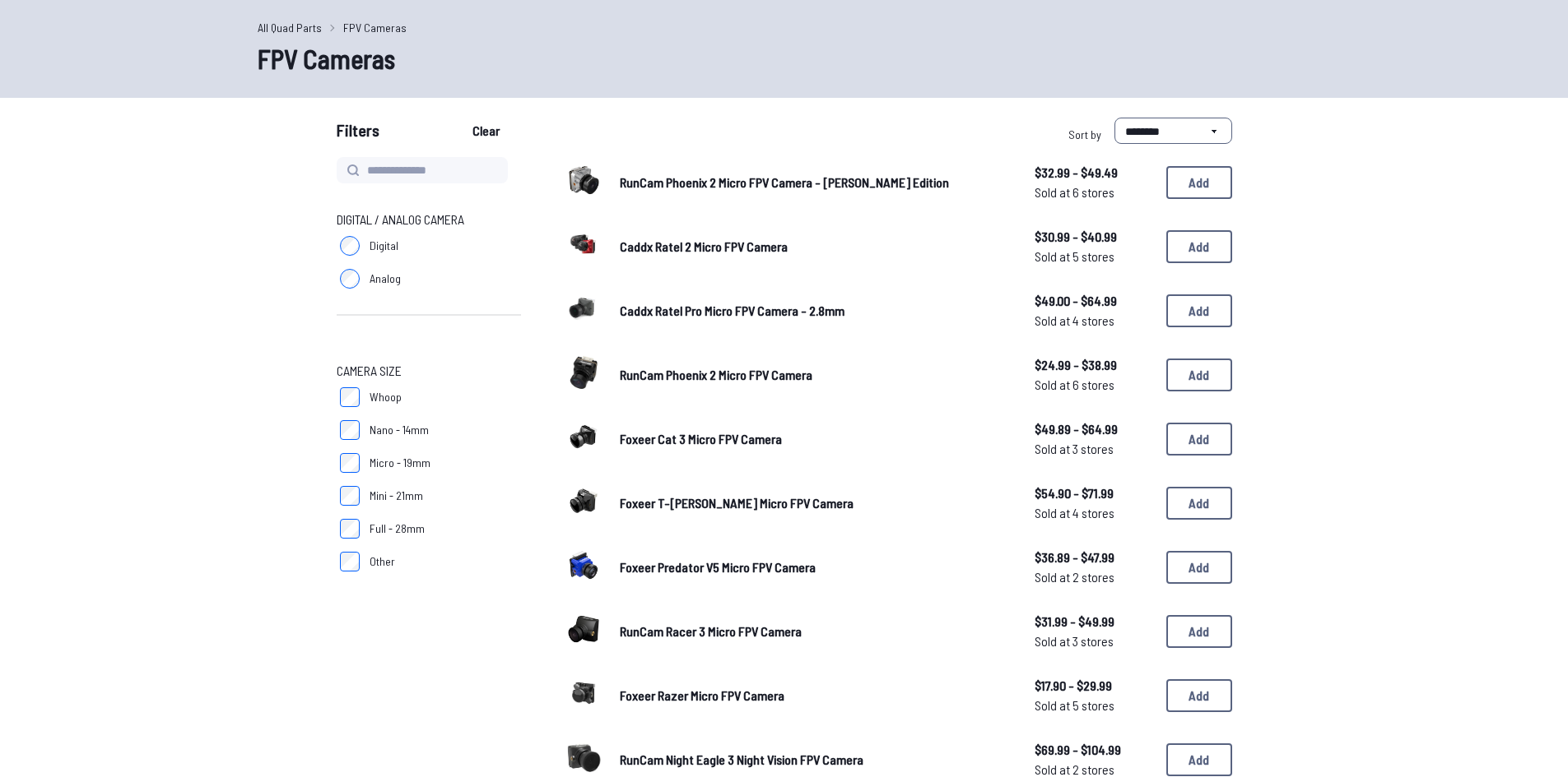
scroll to position [82, 0]
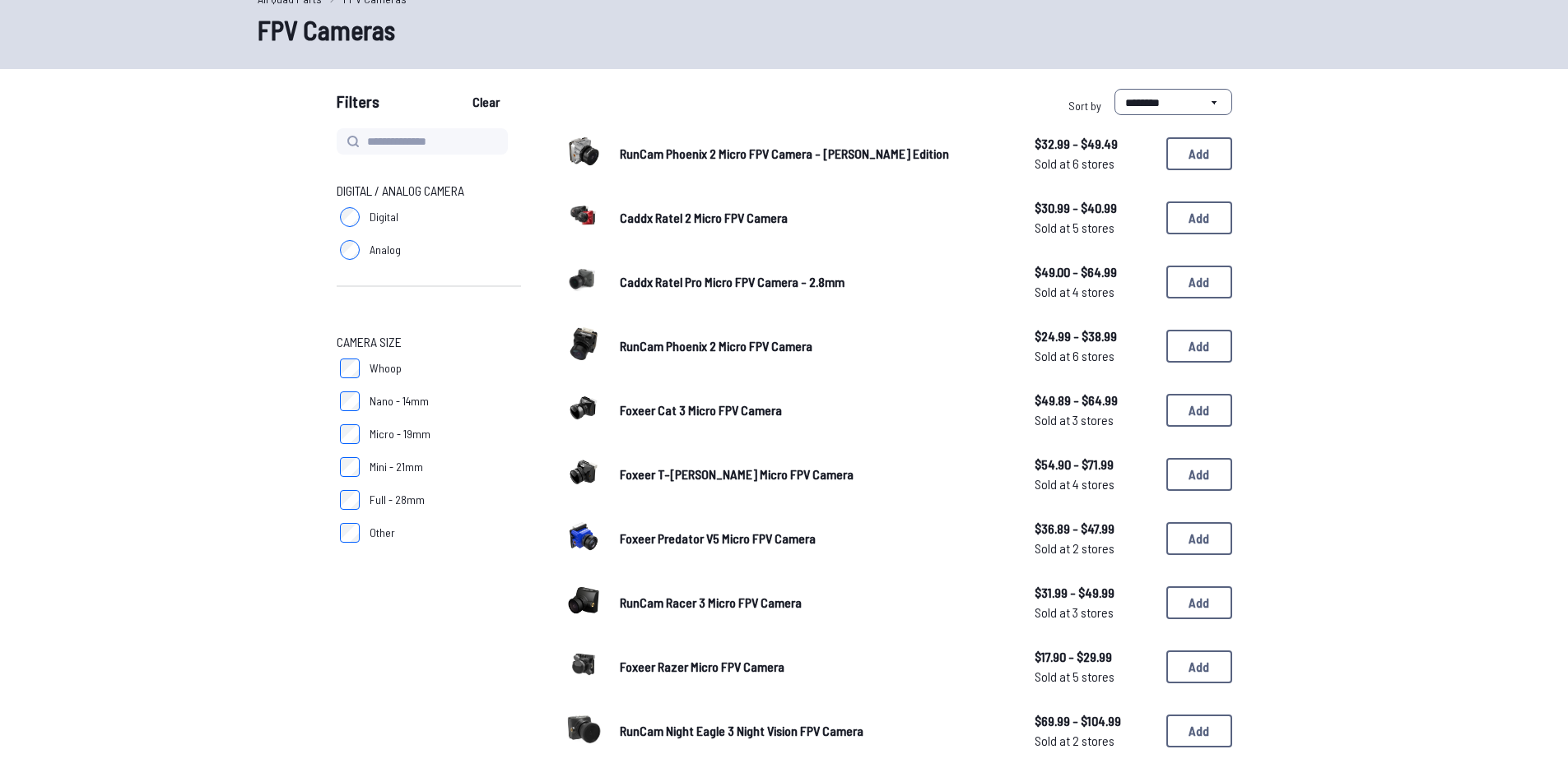
click at [696, 468] on span "Foxeer T-[PERSON_NAME] Micro FPV Camera" at bounding box center [736, 474] width 233 height 16
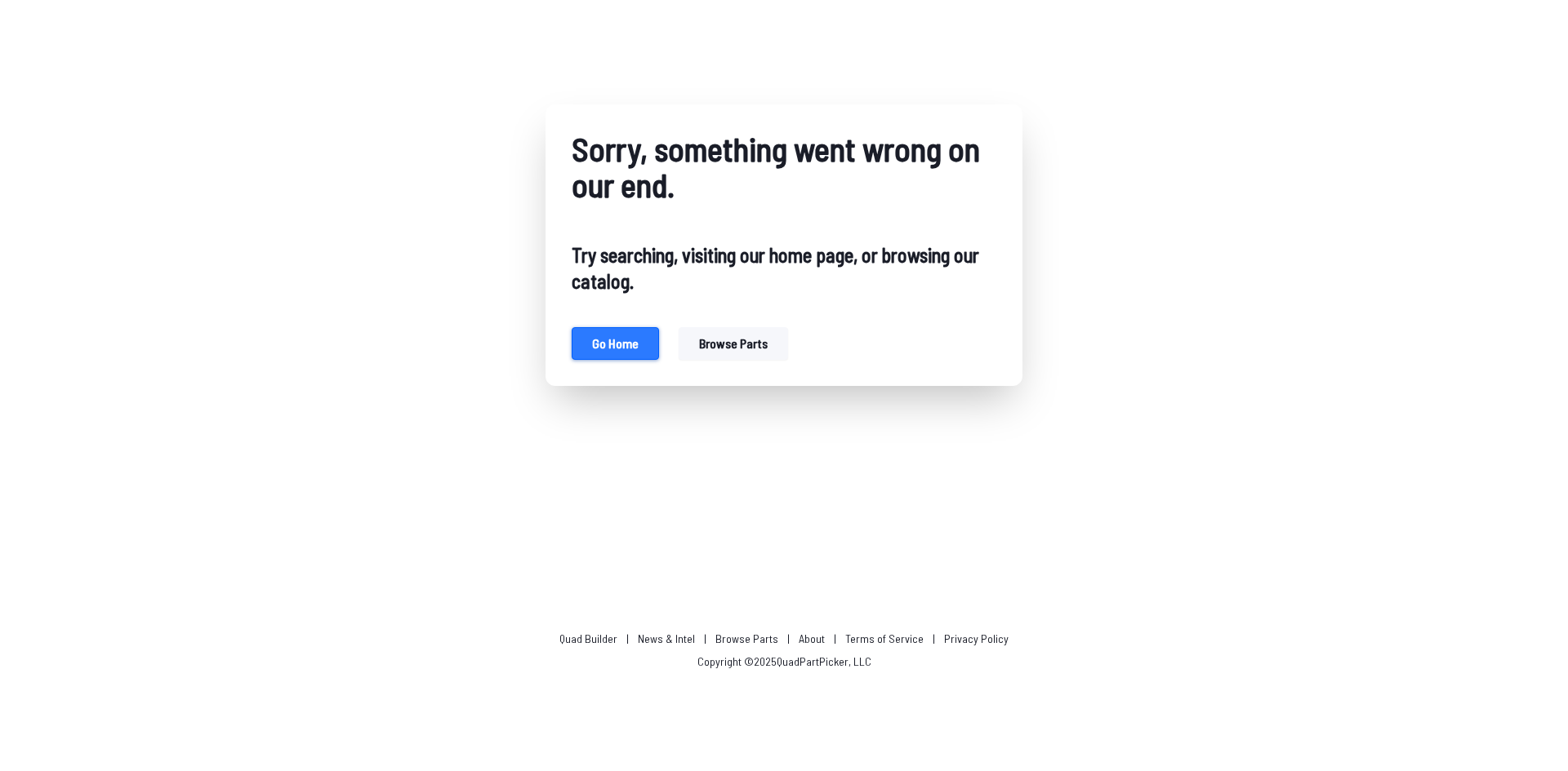
click at [620, 345] on button "Go home" at bounding box center [615, 343] width 88 height 33
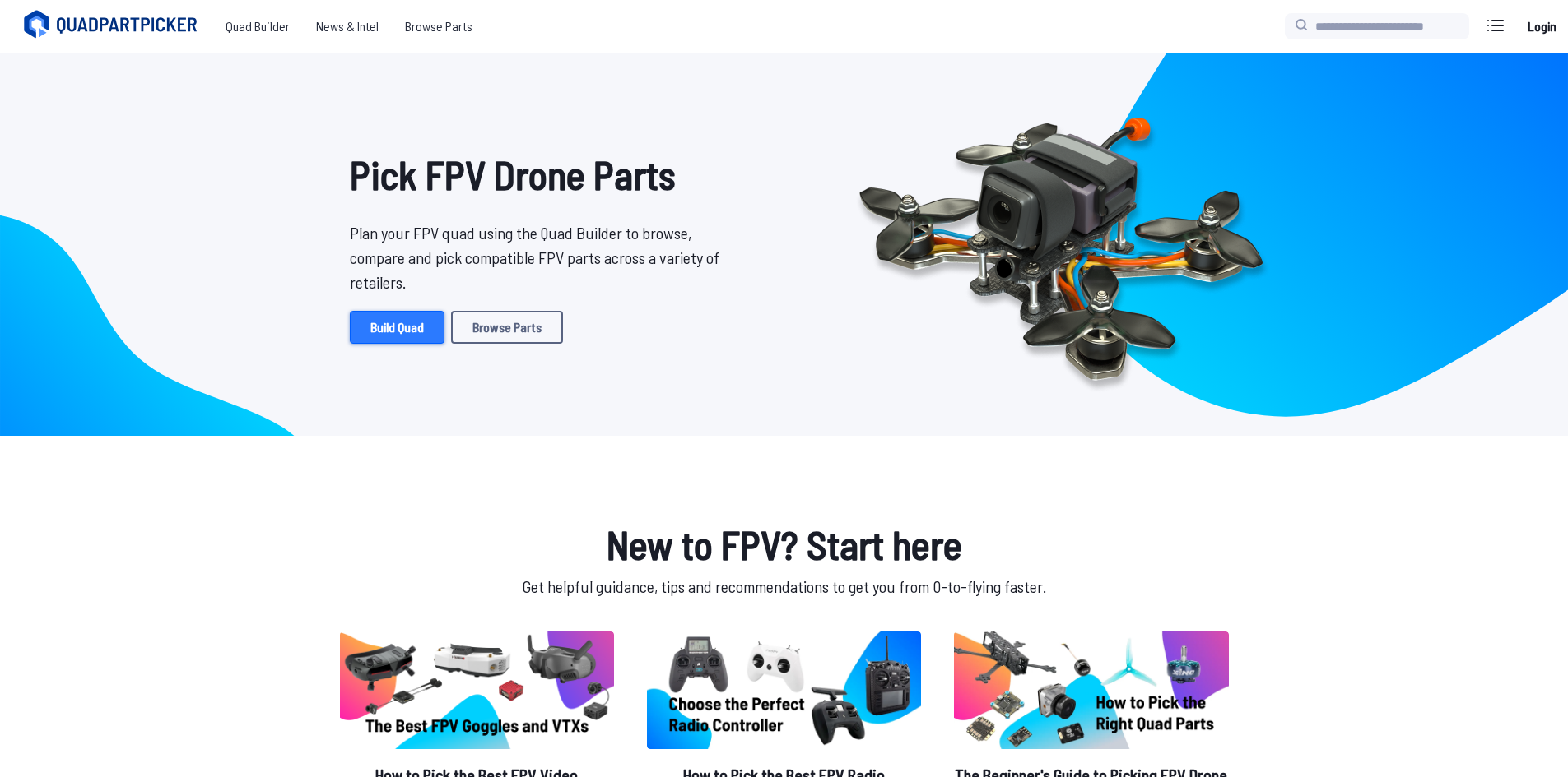
click at [374, 322] on link "Build Quad" at bounding box center [397, 327] width 95 height 33
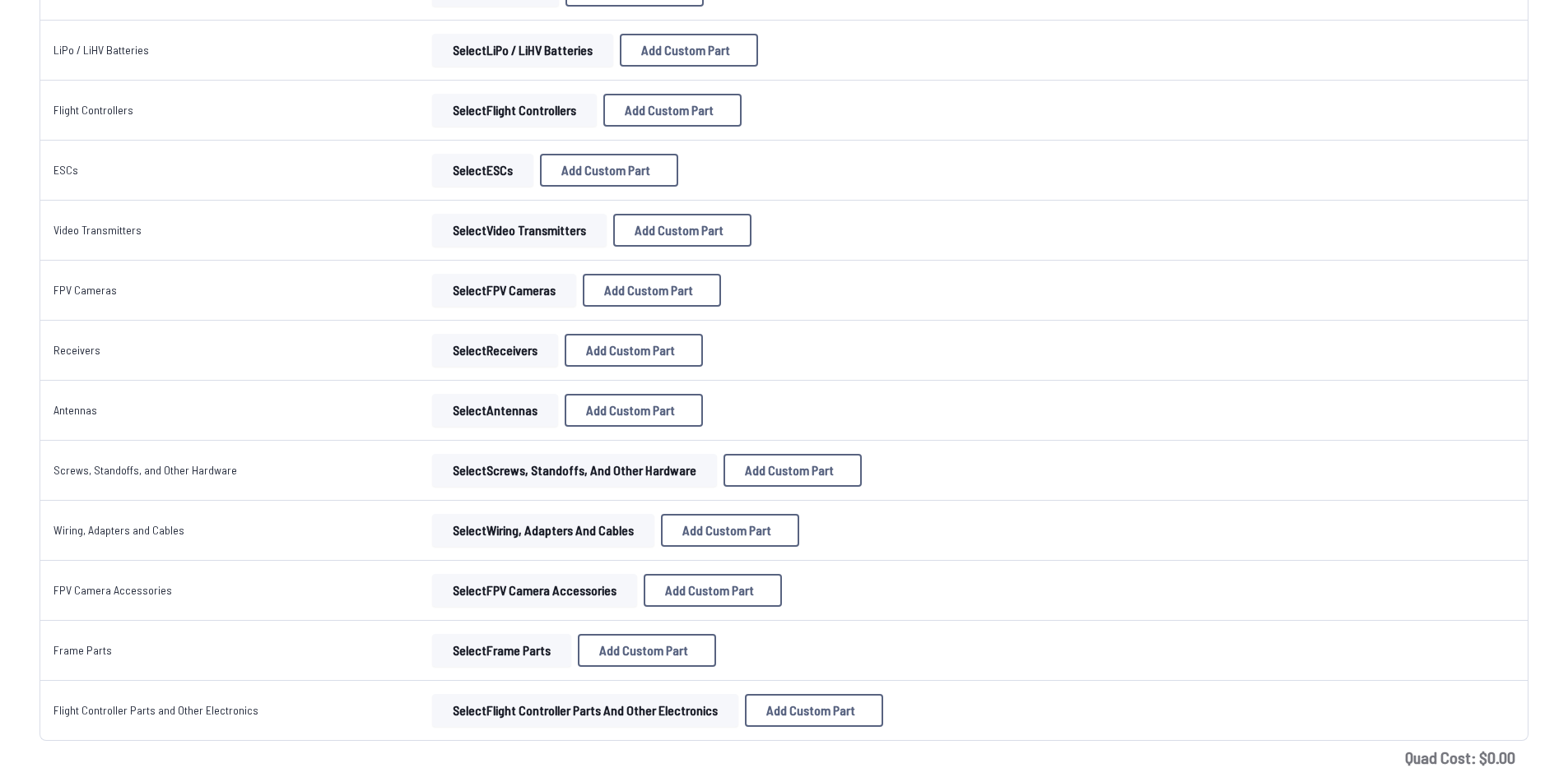
scroll to position [411, 0]
click at [475, 289] on button "Select FPV Cameras" at bounding box center [504, 289] width 144 height 33
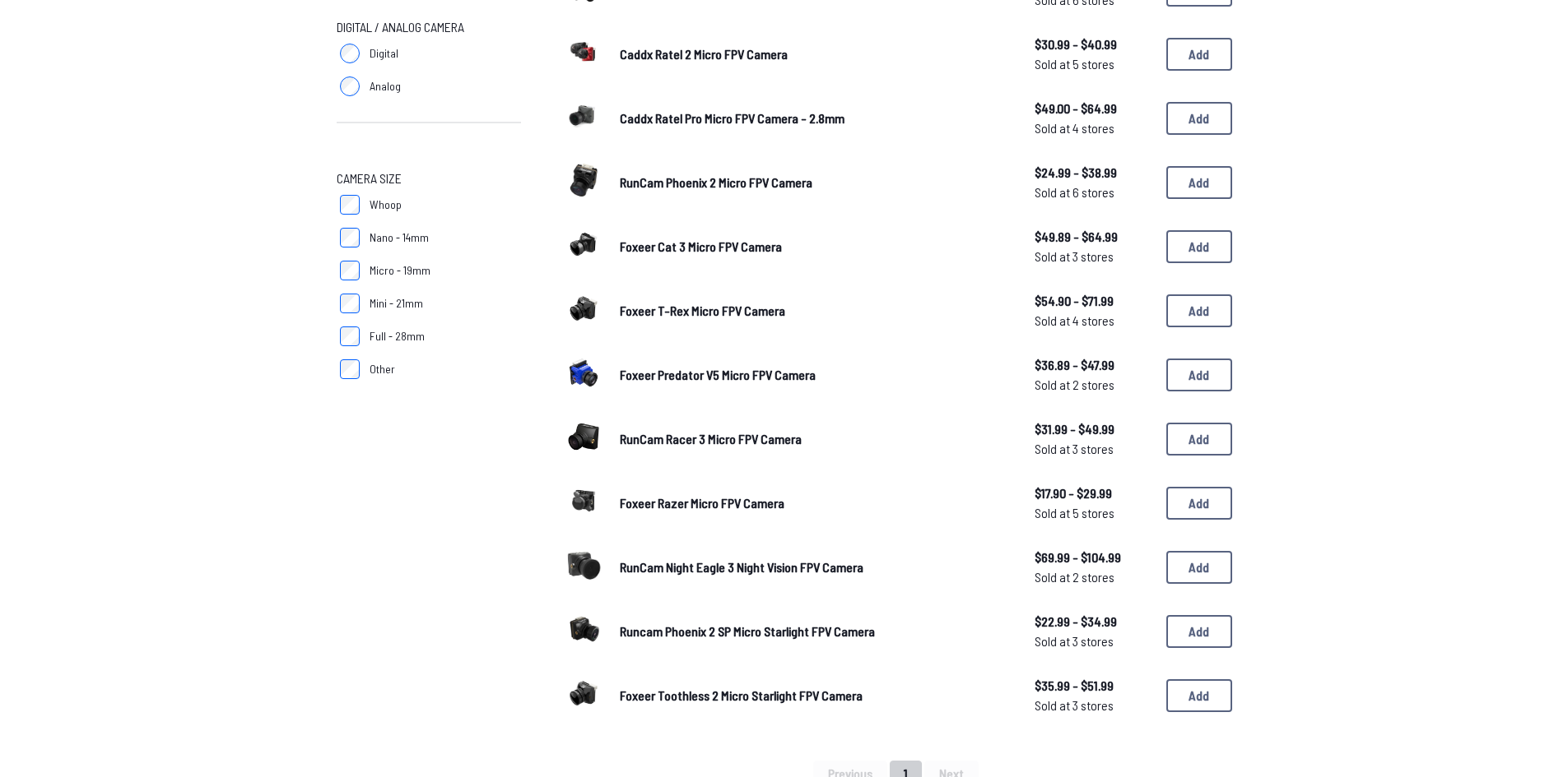
scroll to position [246, 0]
click at [1186, 315] on button "Add" at bounding box center [1199, 309] width 66 height 33
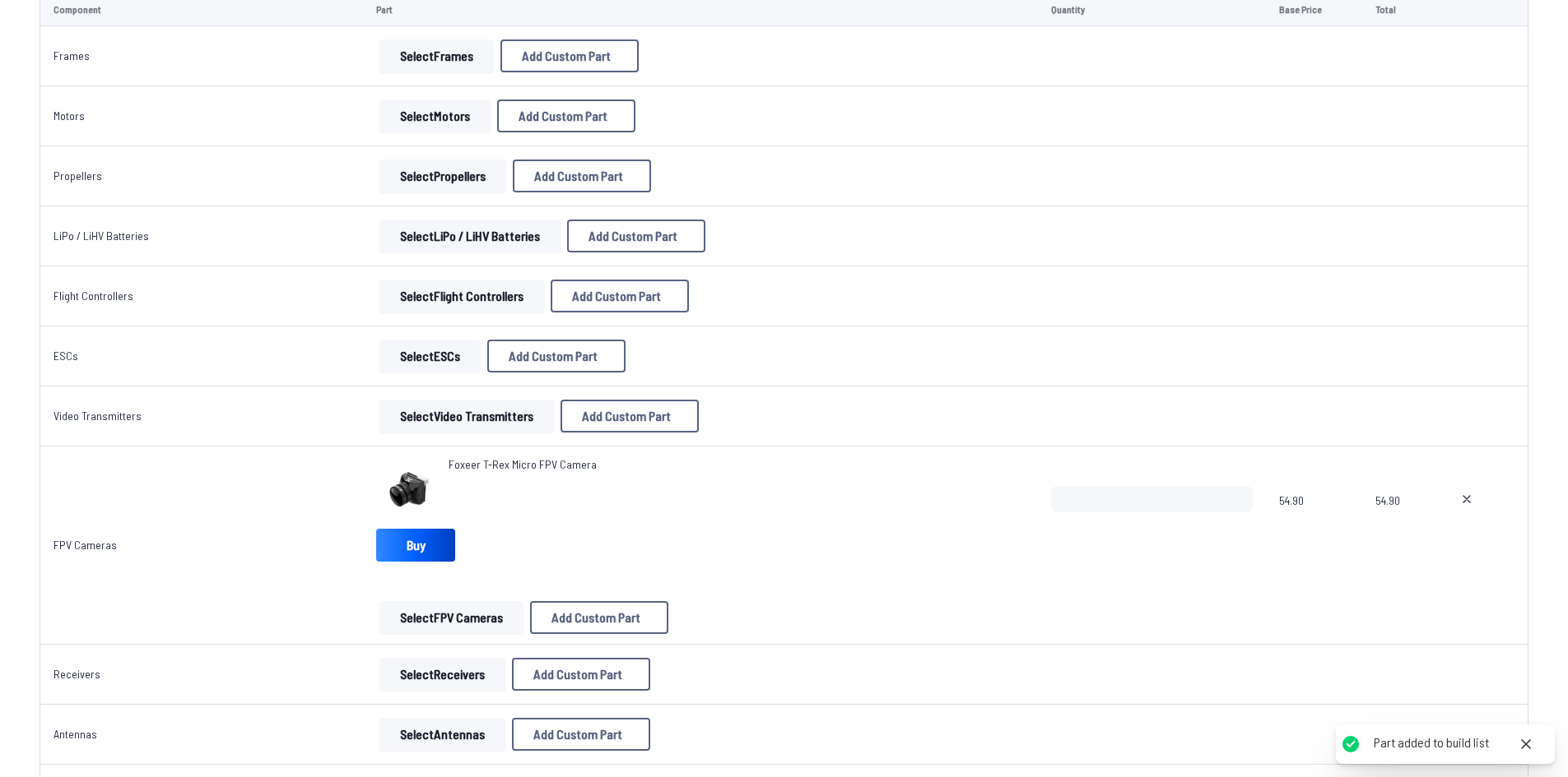
scroll to position [246, 0]
